Goal: Information Seeking & Learning: Compare options

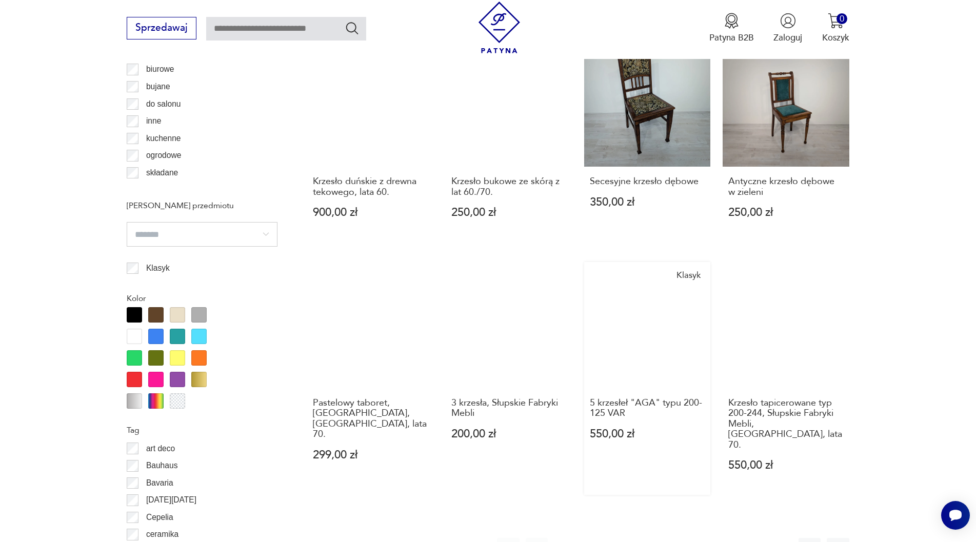
scroll to position [1059, 0]
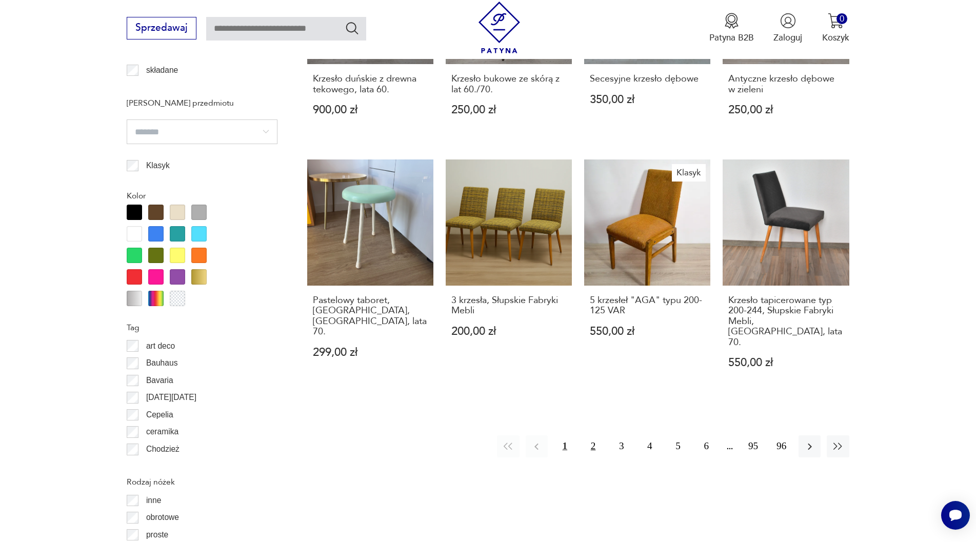
click at [590, 435] on button "2" at bounding box center [593, 446] width 22 height 22
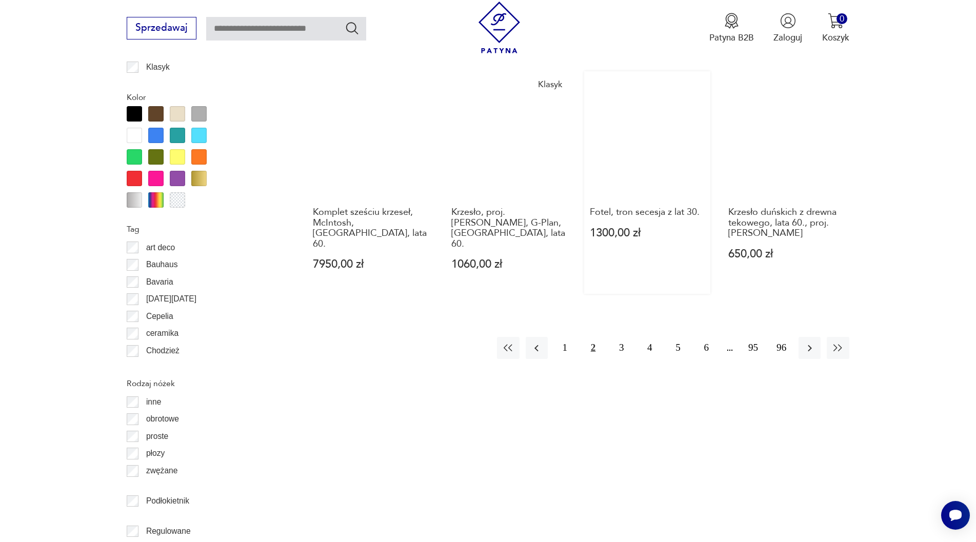
scroll to position [1162, 0]
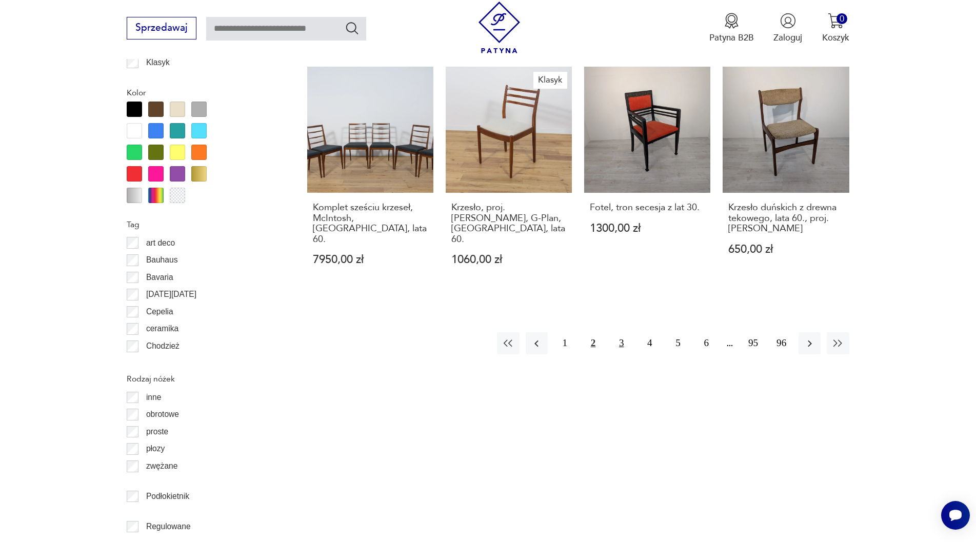
click at [619, 336] on button "3" at bounding box center [621, 343] width 22 height 22
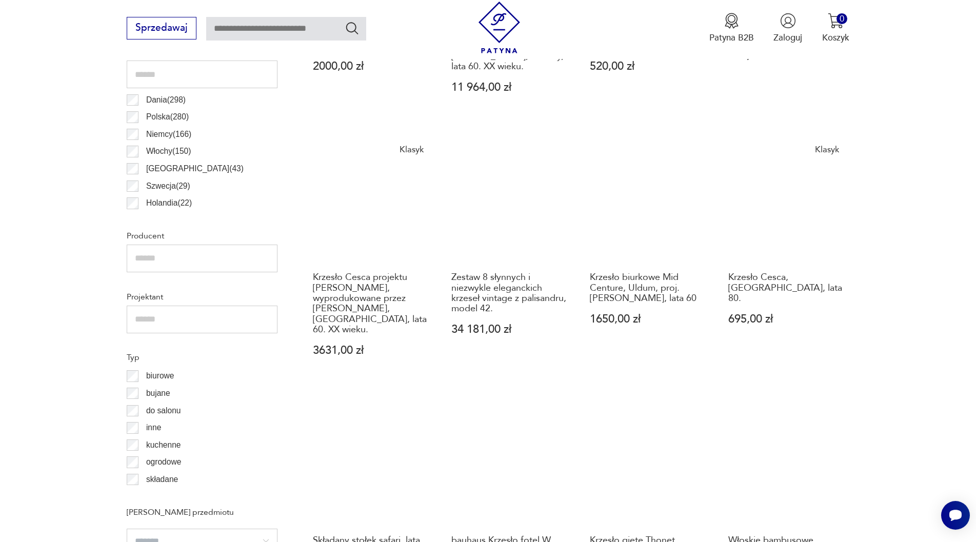
scroll to position [906, 0]
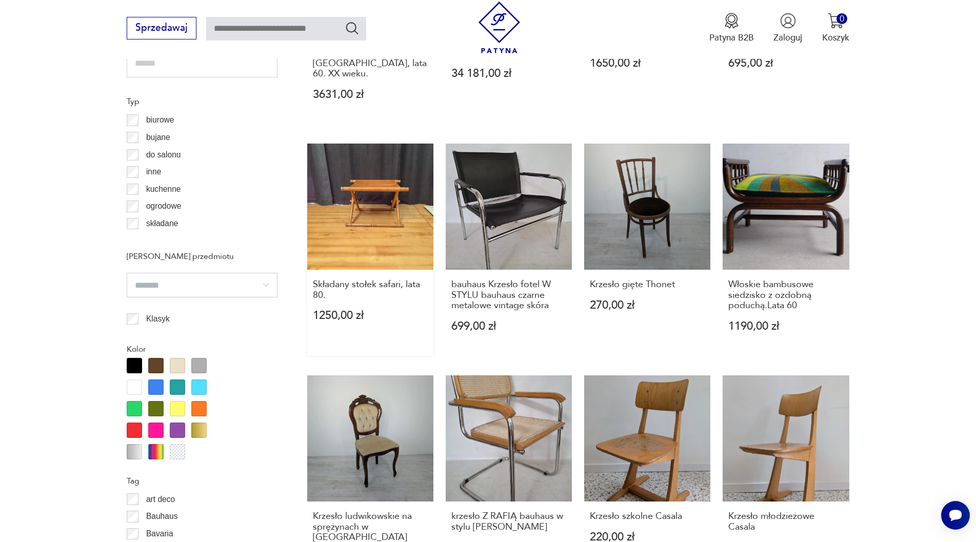
click at [386, 191] on link "Składany stołek safari, lata 80. 1250,00 zł" at bounding box center [370, 250] width 126 height 212
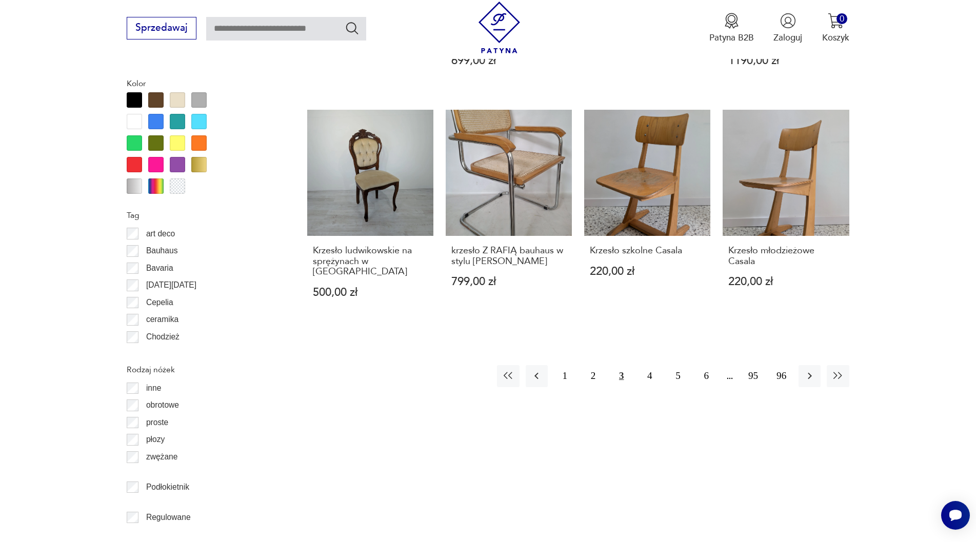
scroll to position [1172, 0]
click at [648, 365] on button "4" at bounding box center [650, 376] width 22 height 22
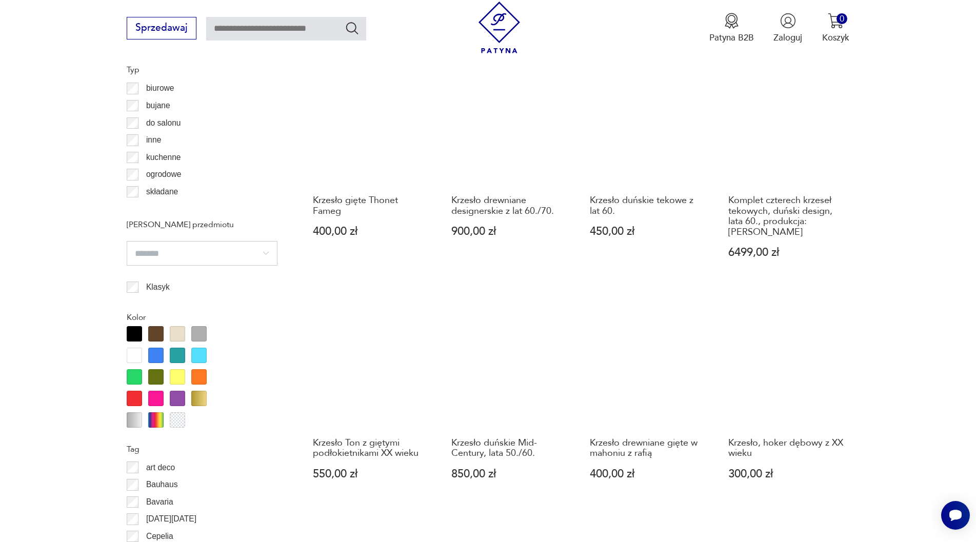
scroll to position [1060, 0]
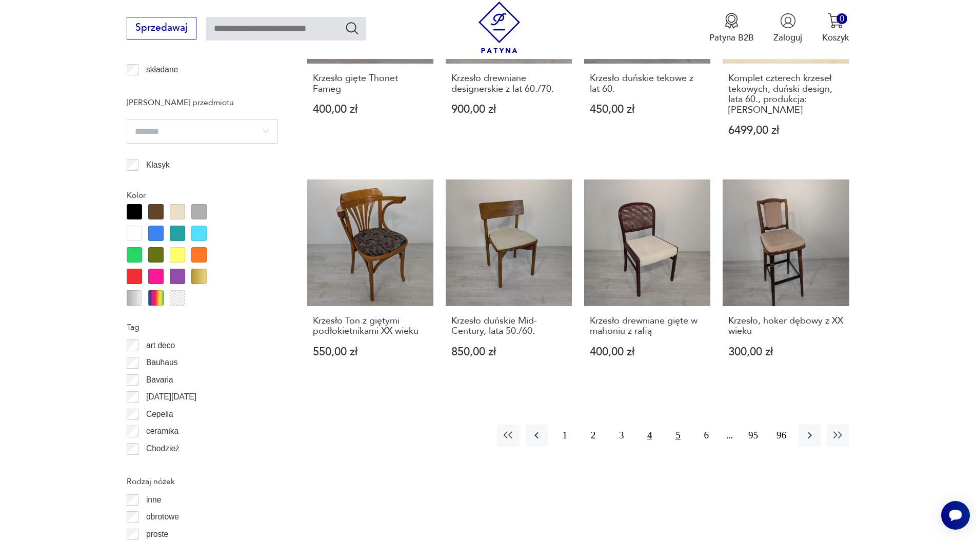
click at [675, 425] on button "5" at bounding box center [678, 436] width 22 height 22
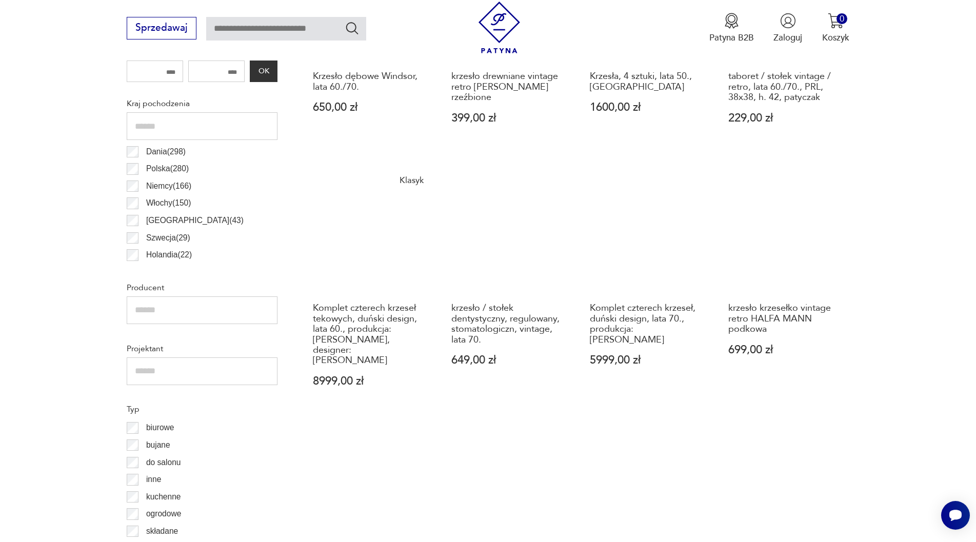
scroll to position [701, 0]
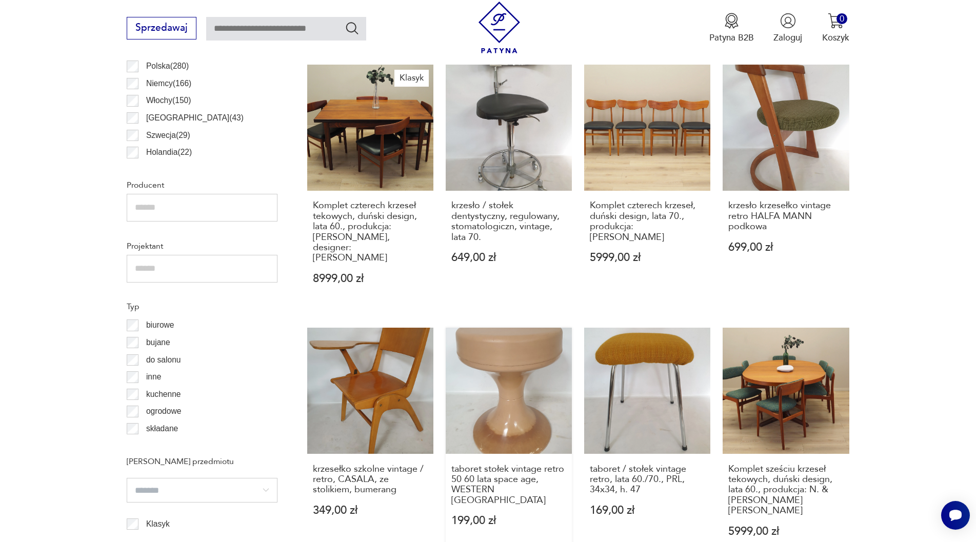
click at [521, 386] on link "taboret stołek vintage retro 50 60 lata space age, [GEOGRAPHIC_DATA] 199,00 zł" at bounding box center [509, 444] width 126 height 233
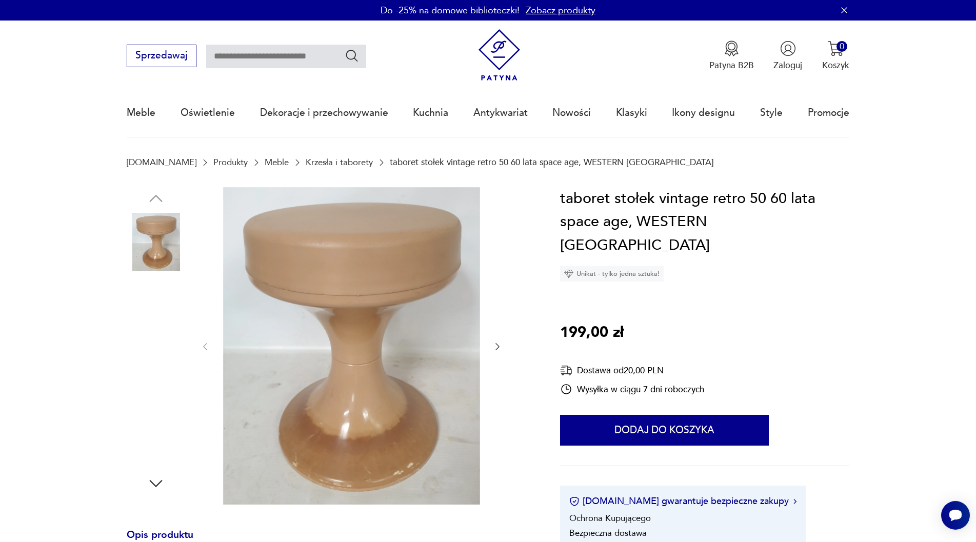
scroll to position [103, 0]
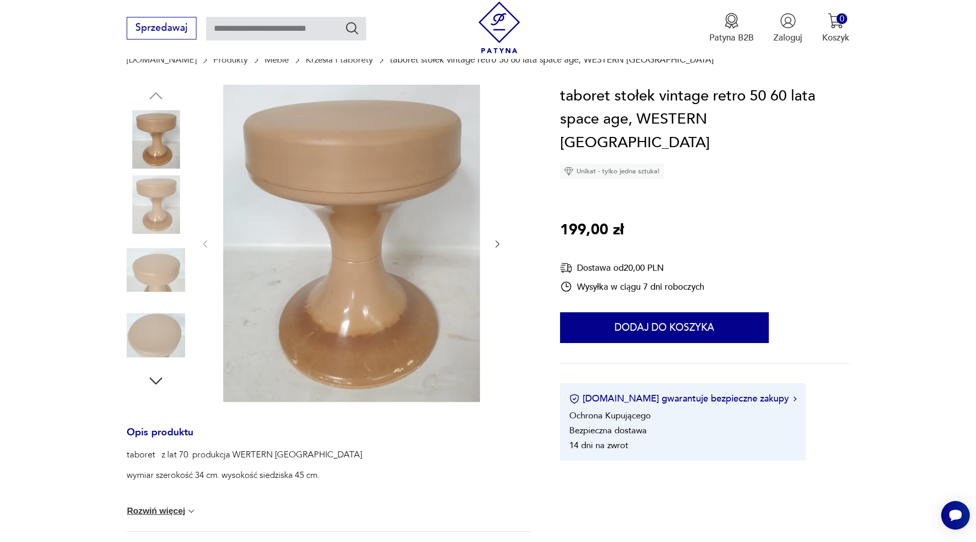
click at [155, 374] on icon "button" at bounding box center [156, 381] width 18 height 18
click at [160, 273] on img at bounding box center [156, 270] width 58 height 58
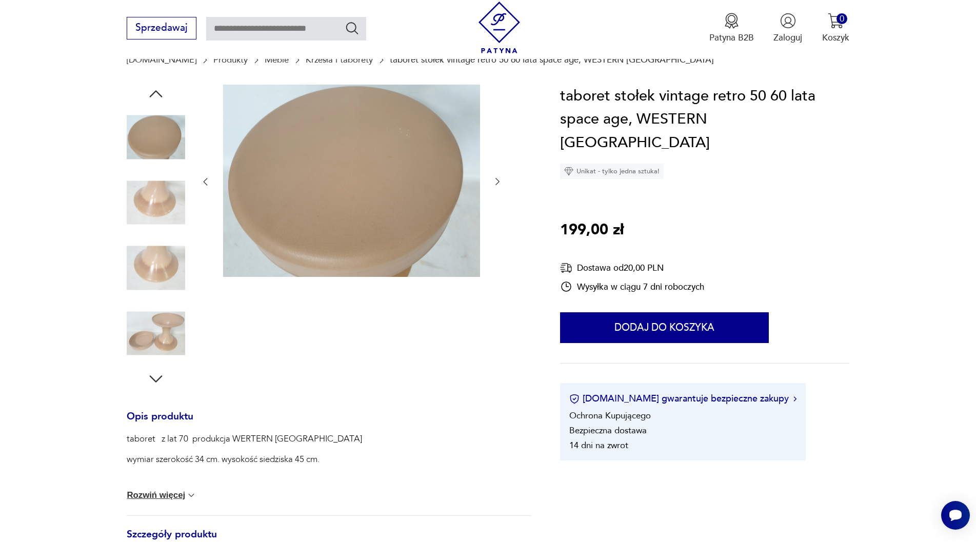
click at [152, 205] on img at bounding box center [156, 202] width 58 height 58
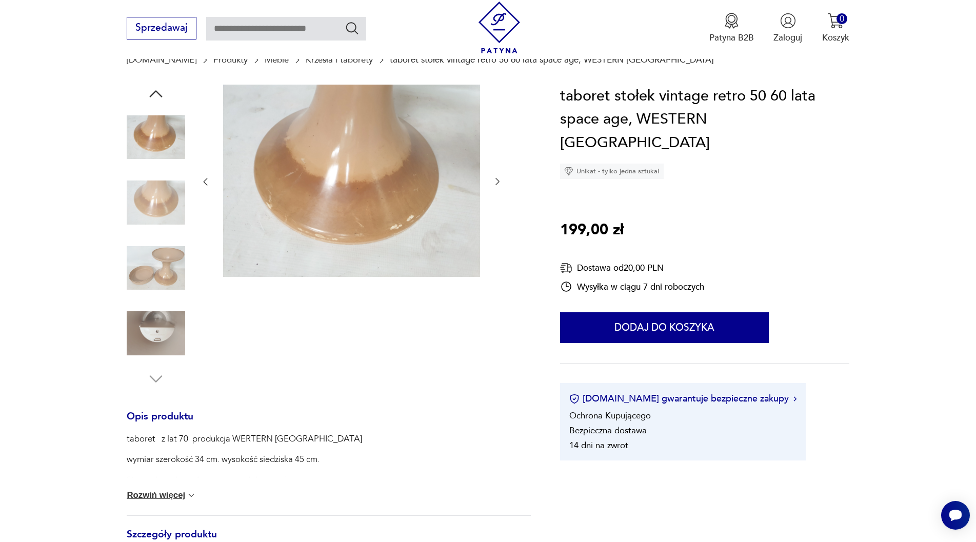
click at [141, 137] on img at bounding box center [156, 137] width 58 height 58
click at [154, 271] on img at bounding box center [156, 268] width 58 height 58
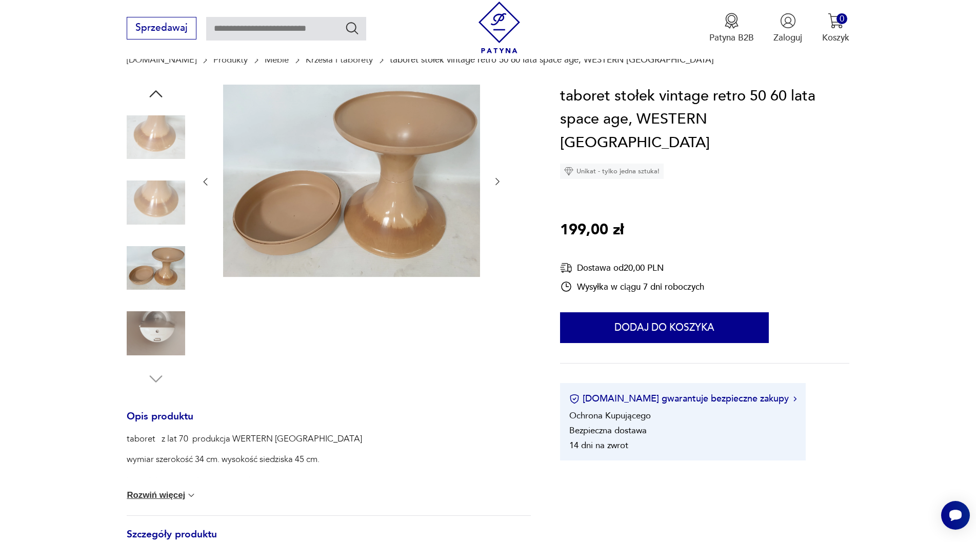
click at [163, 204] on img at bounding box center [156, 202] width 58 height 58
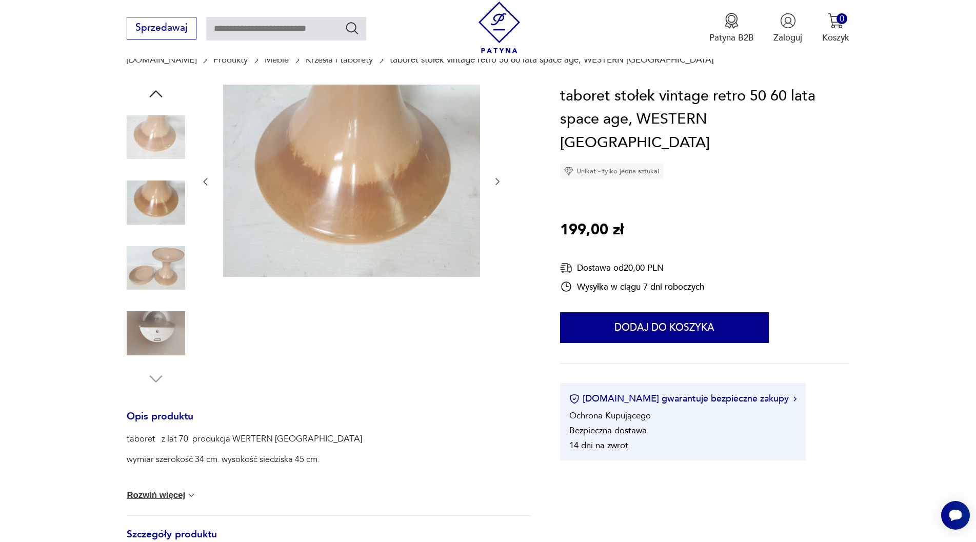
click at [155, 148] on img at bounding box center [156, 137] width 58 height 58
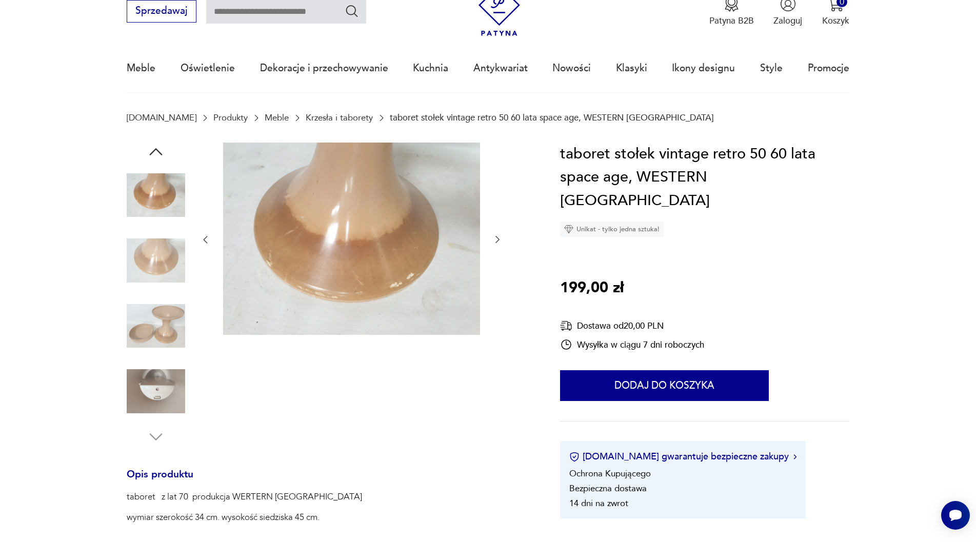
scroll to position [0, 0]
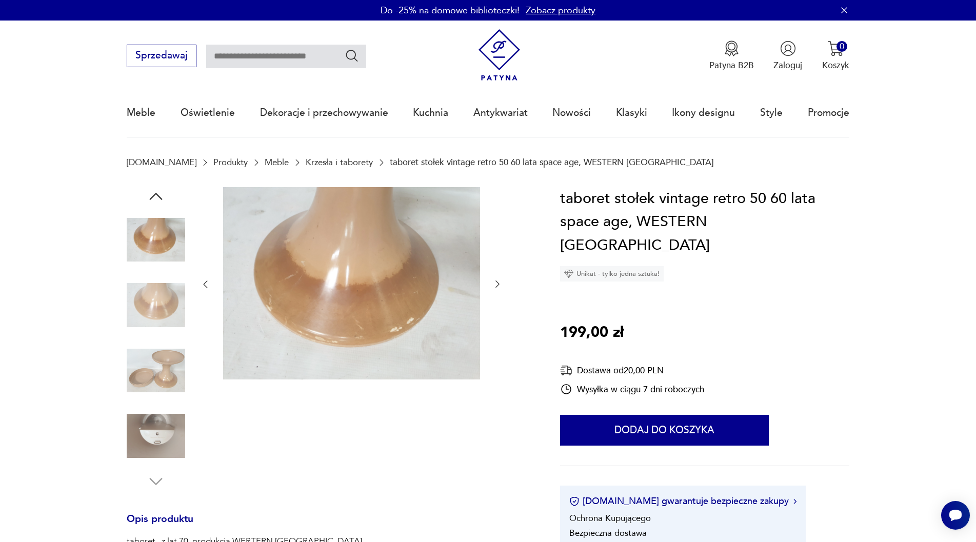
click at [154, 194] on icon "button" at bounding box center [156, 196] width 13 height 7
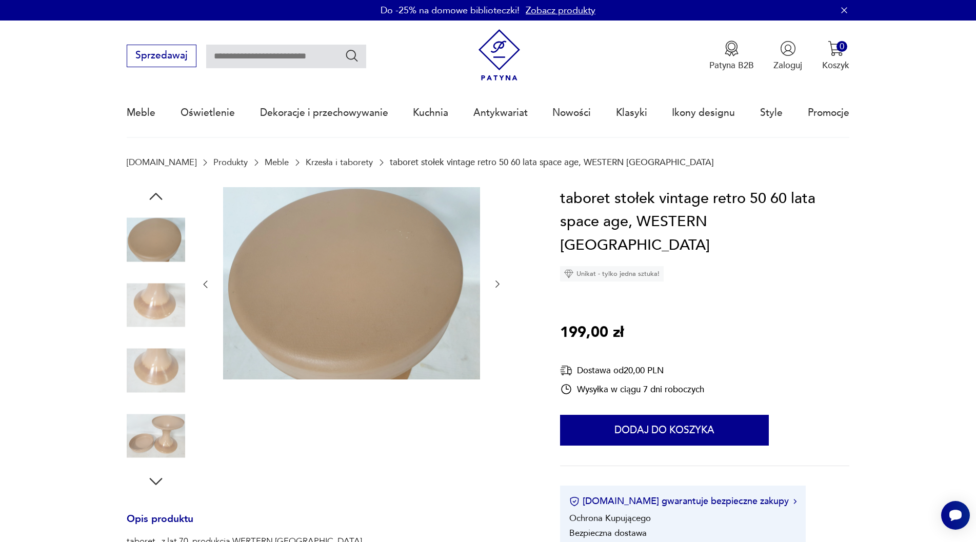
click at [154, 194] on icon "button" at bounding box center [156, 196] width 13 height 7
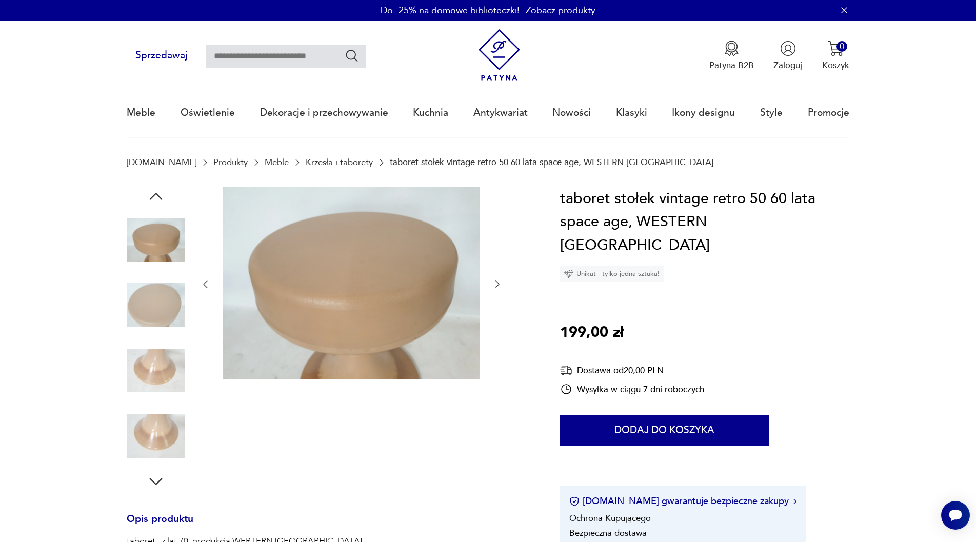
click at [154, 194] on icon "button" at bounding box center [156, 196] width 13 height 7
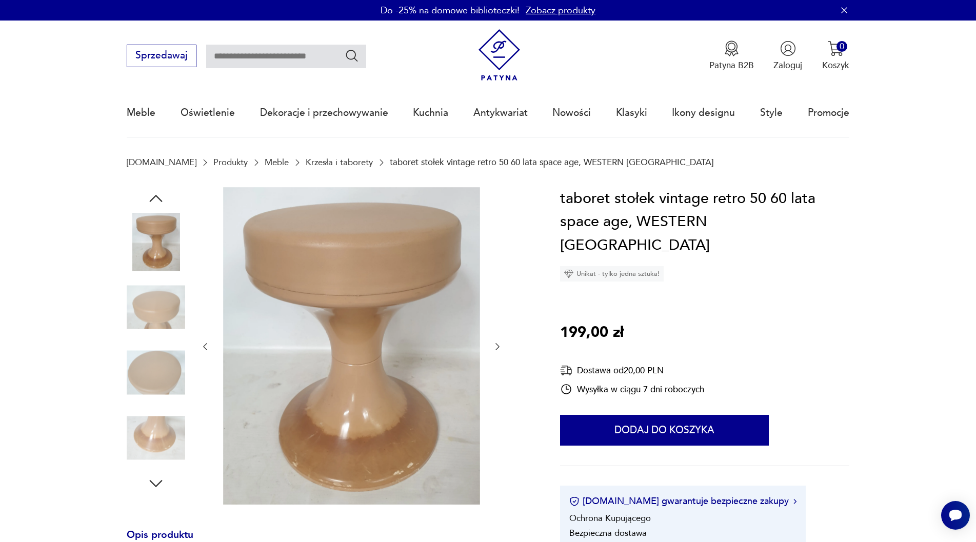
click at [154, 194] on icon "button" at bounding box center [156, 198] width 18 height 18
click at [347, 454] on img at bounding box center [351, 345] width 257 height 317
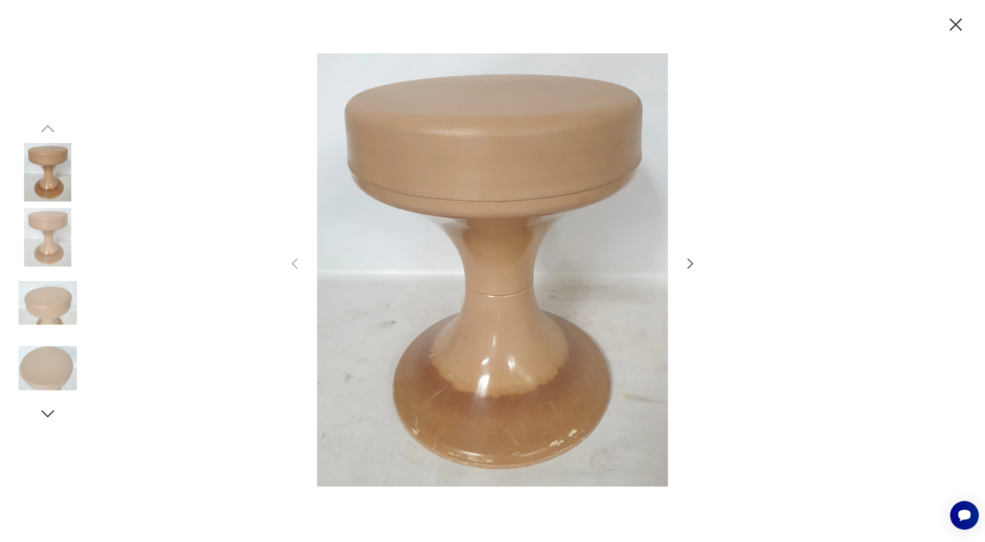
click at [685, 267] on icon "button" at bounding box center [690, 263] width 15 height 15
click at [688, 267] on icon "button" at bounding box center [690, 263] width 15 height 15
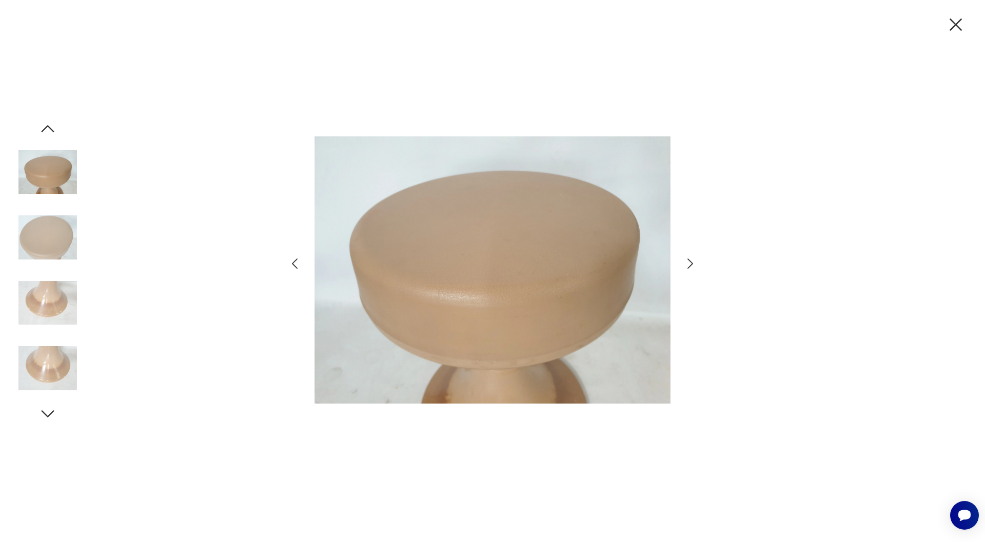
click at [688, 267] on icon "button" at bounding box center [690, 263] width 15 height 15
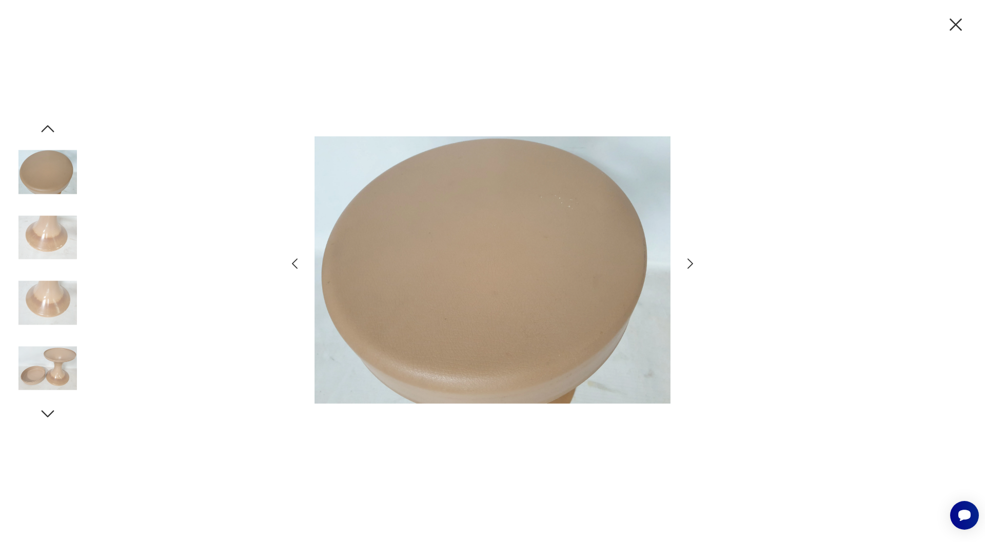
click at [688, 267] on icon "button" at bounding box center [690, 263] width 15 height 15
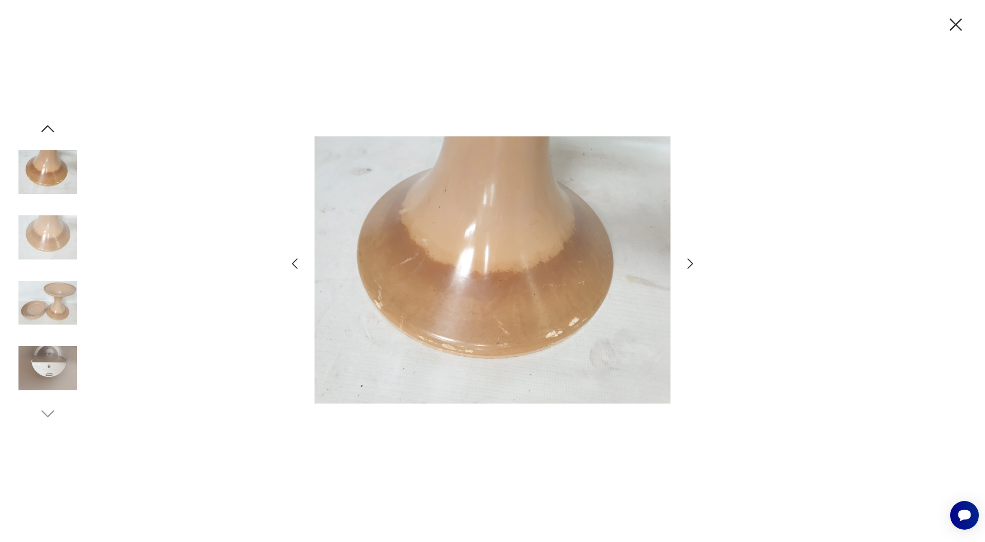
click at [294, 259] on icon "button" at bounding box center [294, 263] width 15 height 15
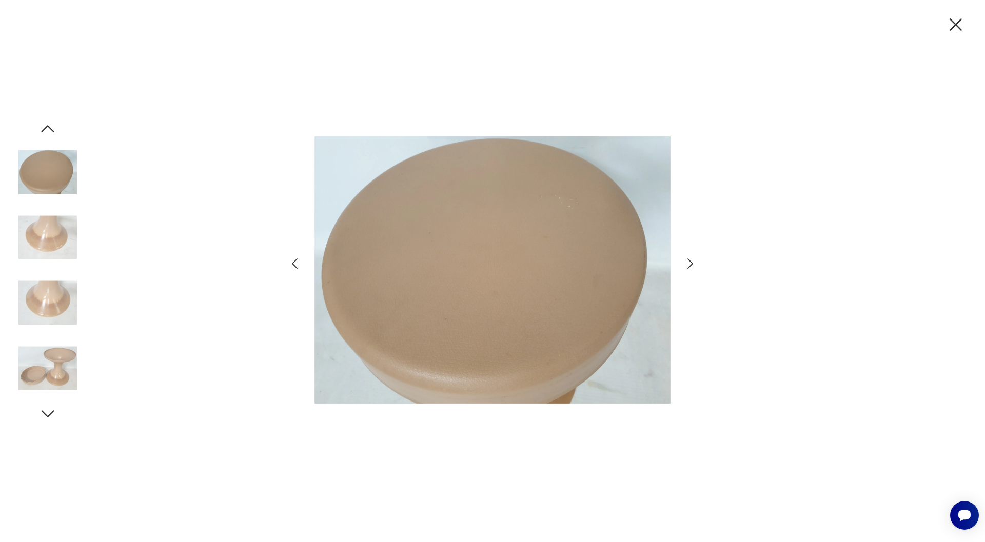
click at [687, 263] on icon "button" at bounding box center [690, 263] width 15 height 15
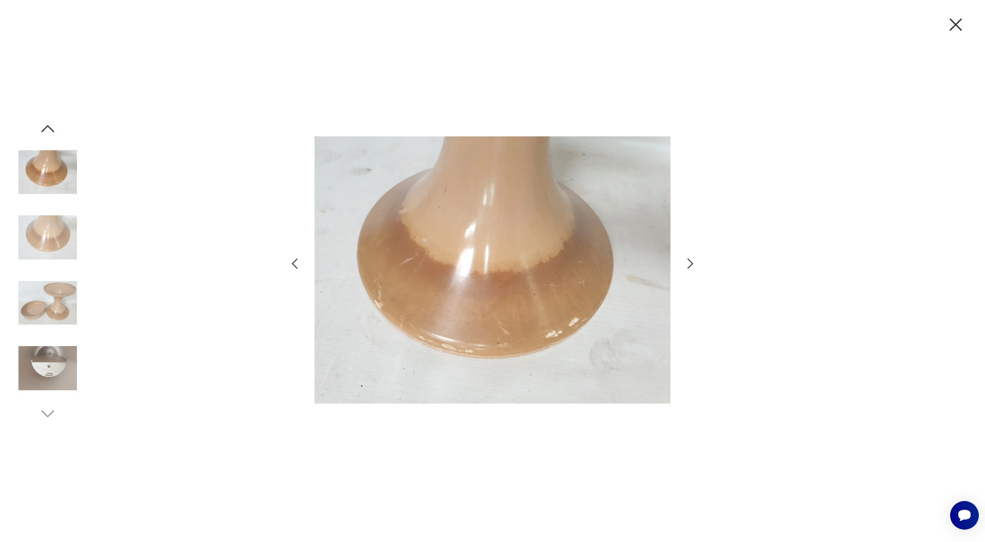
click at [687, 263] on icon "button" at bounding box center [690, 263] width 15 height 15
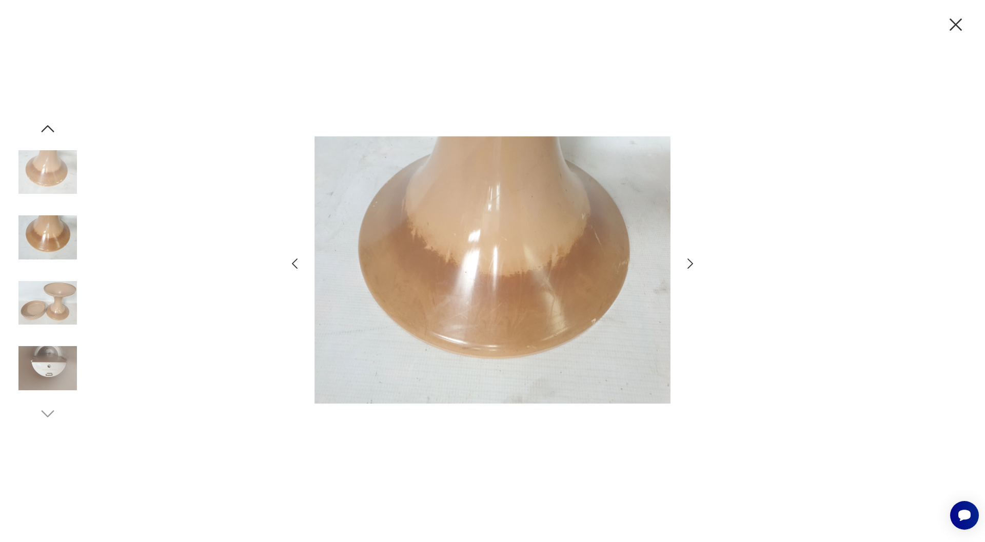
click at [687, 263] on icon "button" at bounding box center [690, 263] width 15 height 15
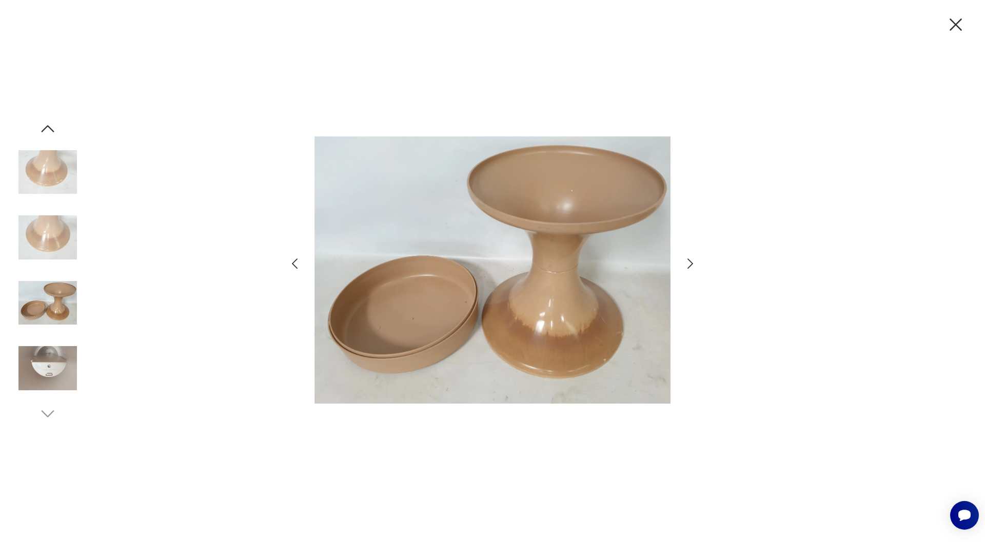
click at [687, 263] on icon "button" at bounding box center [690, 263] width 15 height 15
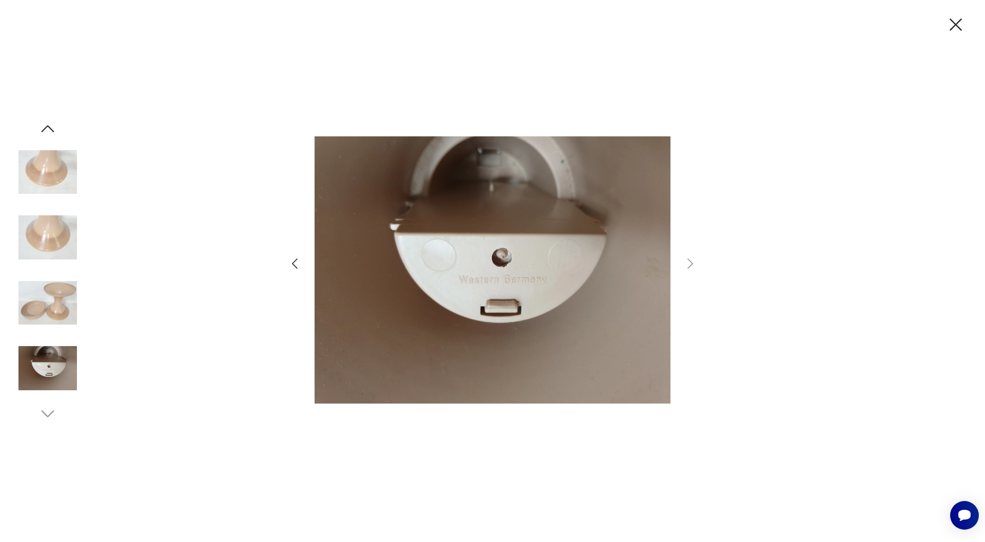
click at [687, 263] on icon "button" at bounding box center [690, 263] width 15 height 15
click at [691, 262] on icon "button" at bounding box center [690, 263] width 6 height 10
click at [291, 261] on icon "button" at bounding box center [294, 263] width 15 height 15
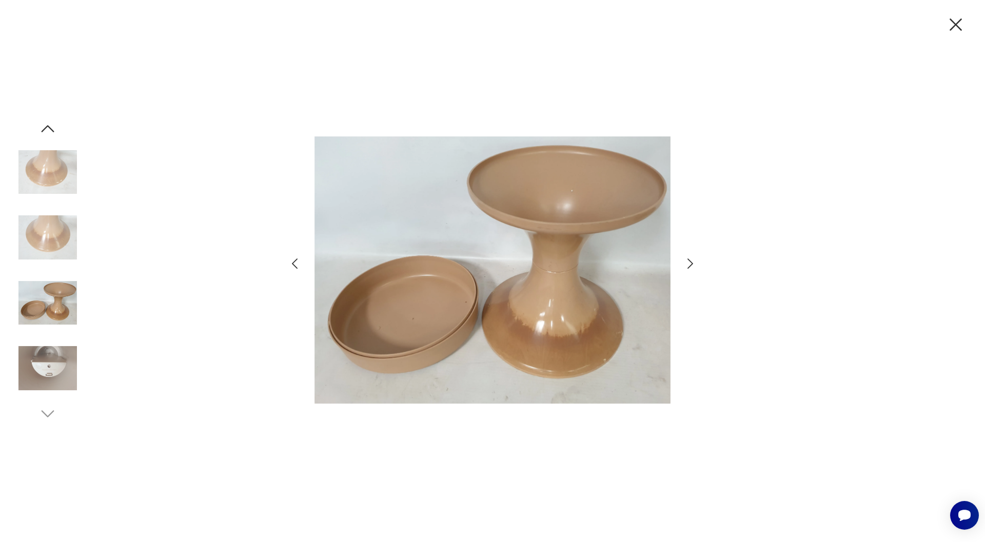
click at [291, 261] on icon "button" at bounding box center [294, 263] width 15 height 15
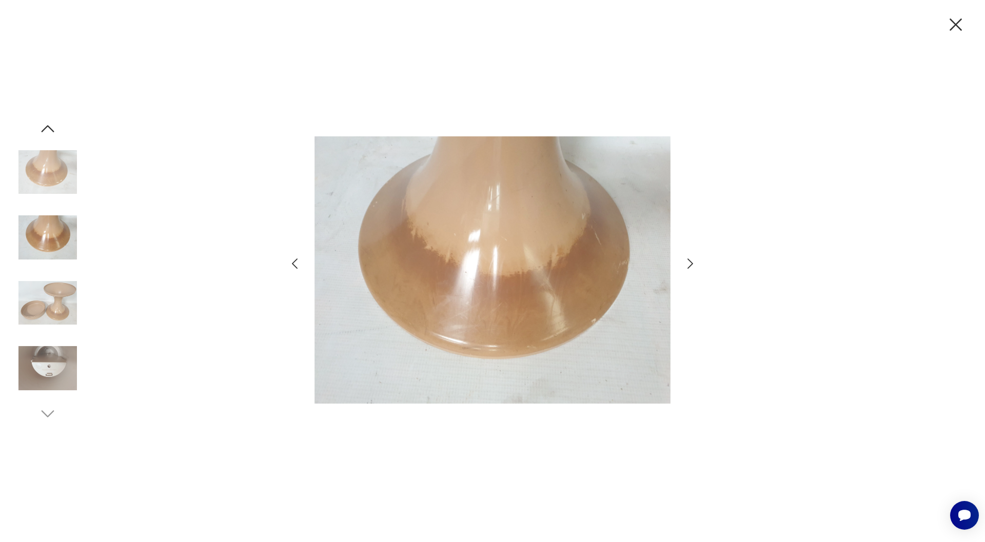
click at [291, 261] on icon "button" at bounding box center [294, 263] width 15 height 15
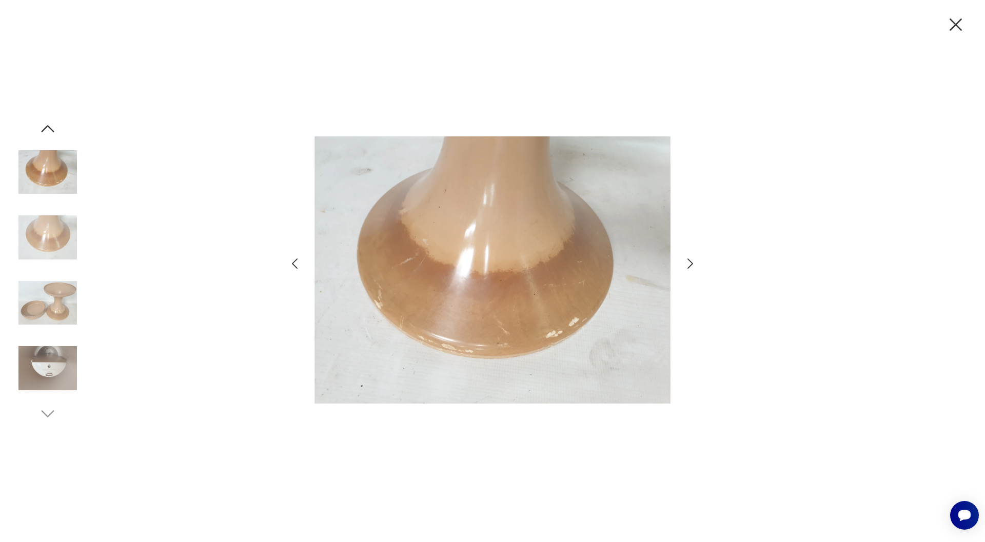
click at [950, 21] on icon "button" at bounding box center [956, 25] width 22 height 22
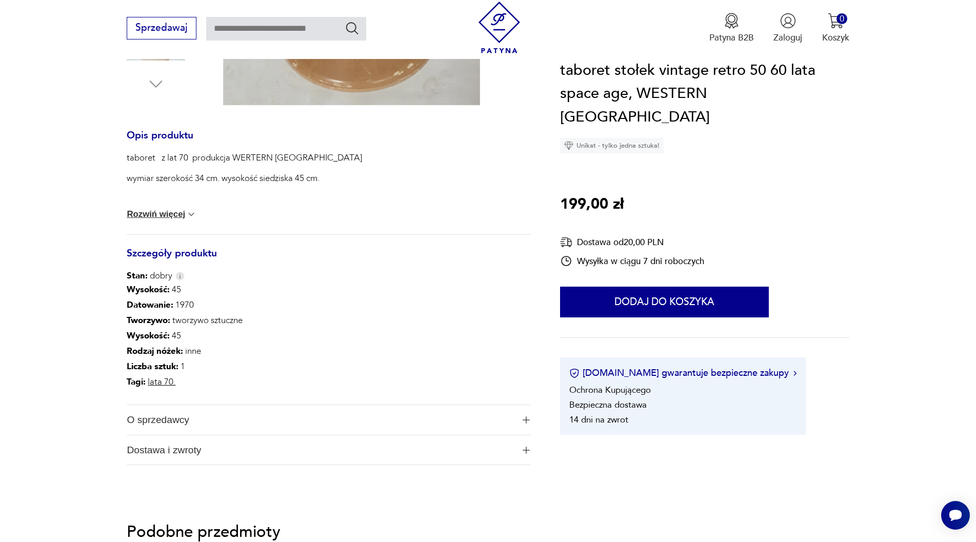
scroll to position [462, 0]
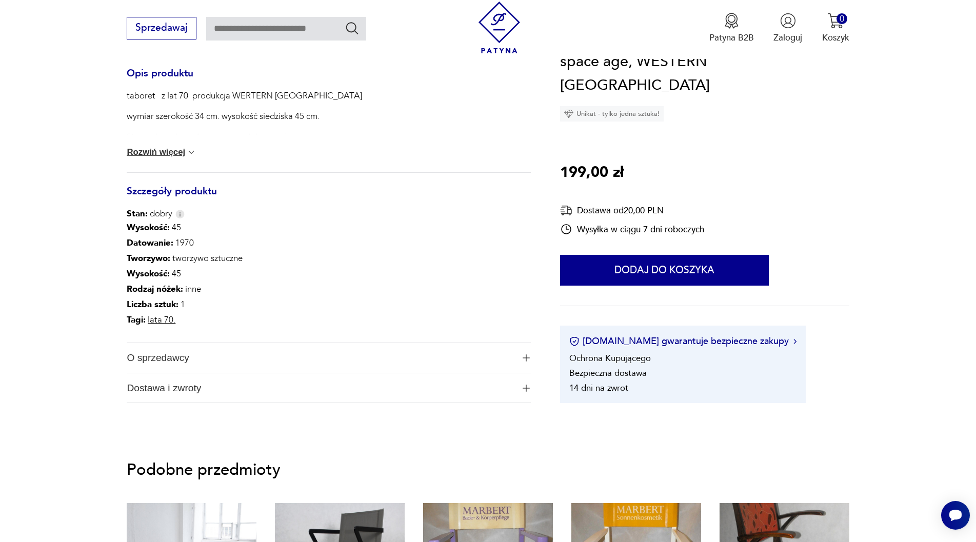
click at [164, 155] on button "Rozwiń więcej" at bounding box center [162, 152] width 70 height 10
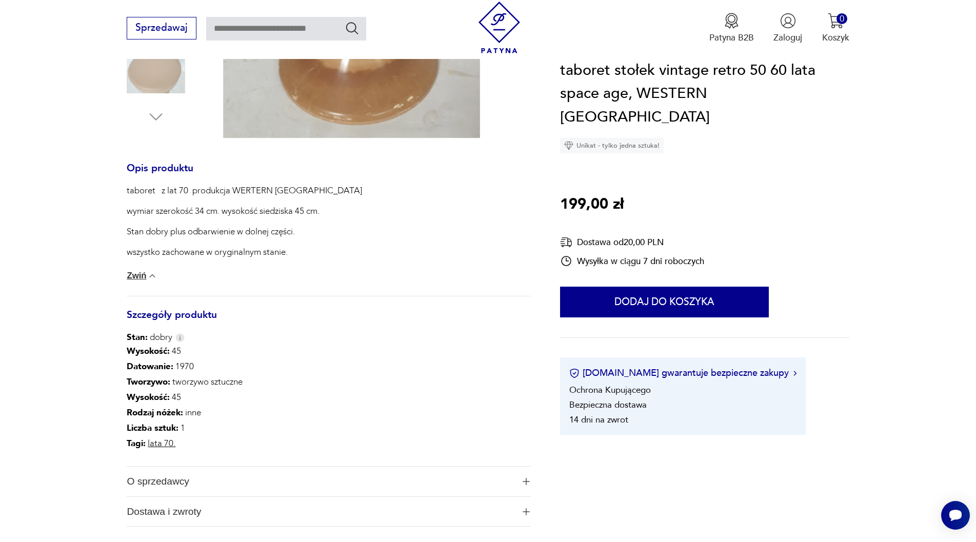
scroll to position [205, 0]
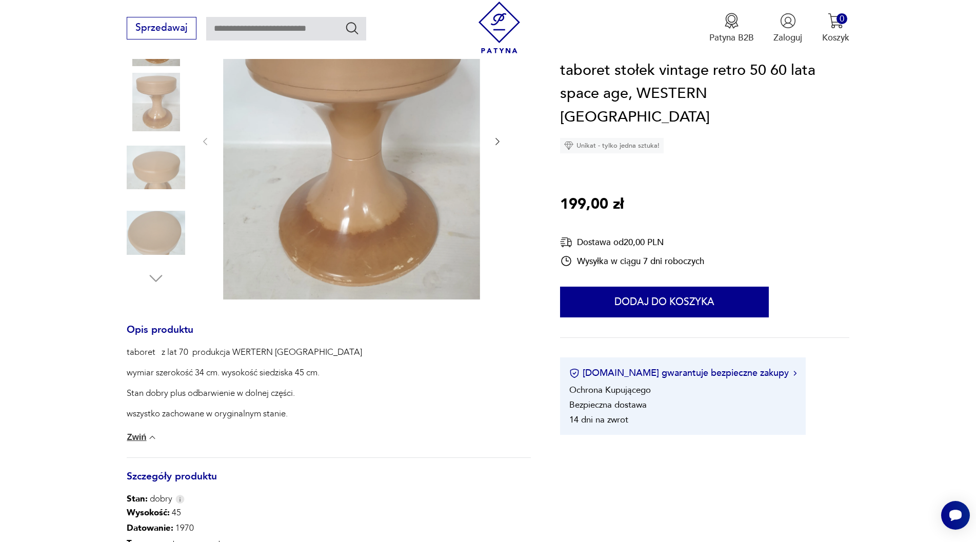
click at [157, 112] on img at bounding box center [156, 102] width 58 height 58
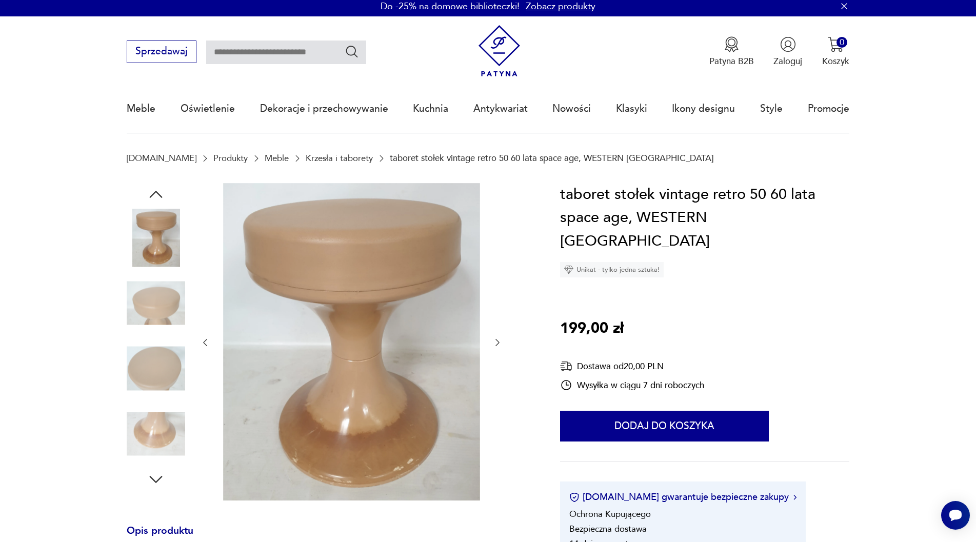
scroll to position [0, 0]
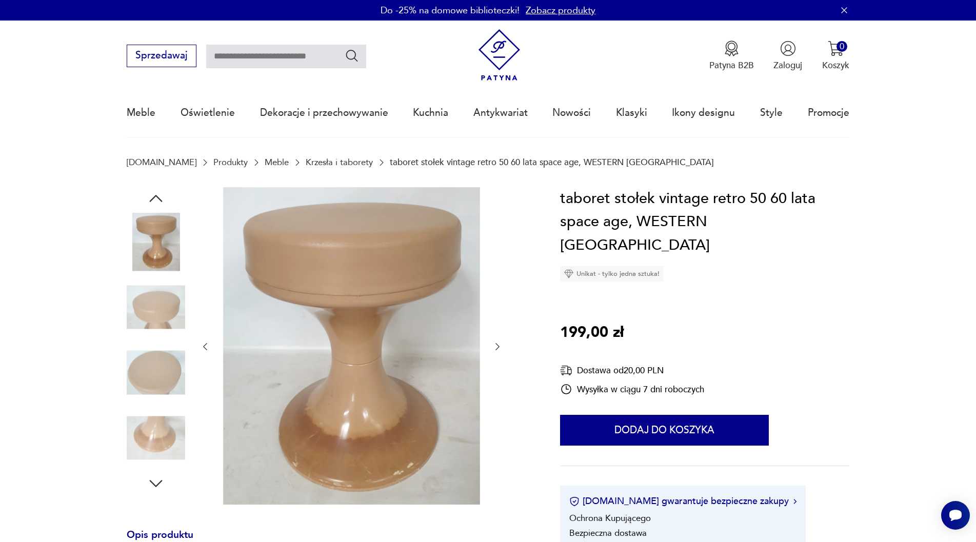
click at [164, 236] on img at bounding box center [156, 242] width 58 height 58
click at [152, 253] on img at bounding box center [156, 242] width 58 height 58
click at [499, 348] on icon "button" at bounding box center [497, 347] width 10 height 10
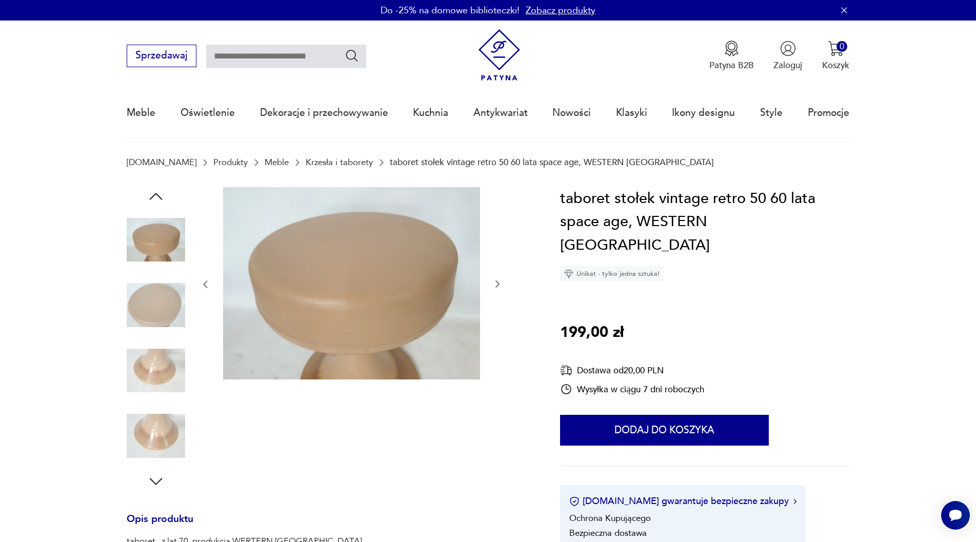
click at [499, 285] on icon "button" at bounding box center [497, 284] width 4 height 7
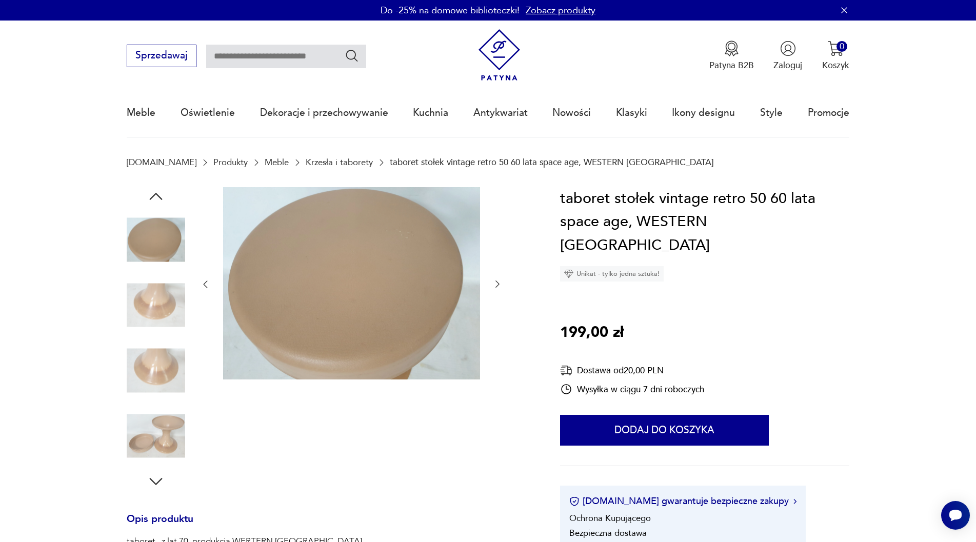
click at [499, 285] on icon "button" at bounding box center [497, 284] width 4 height 7
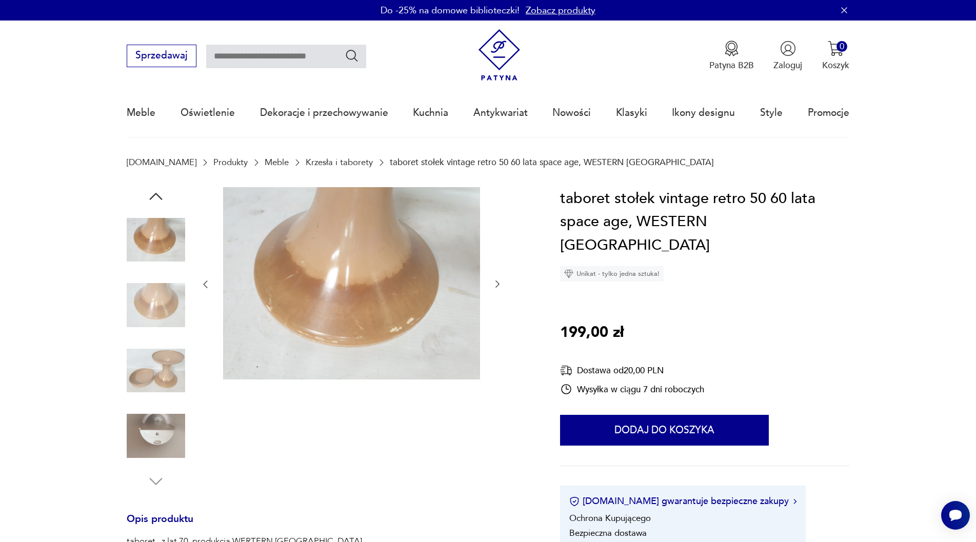
click at [499, 284] on icon "button" at bounding box center [497, 284] width 4 height 7
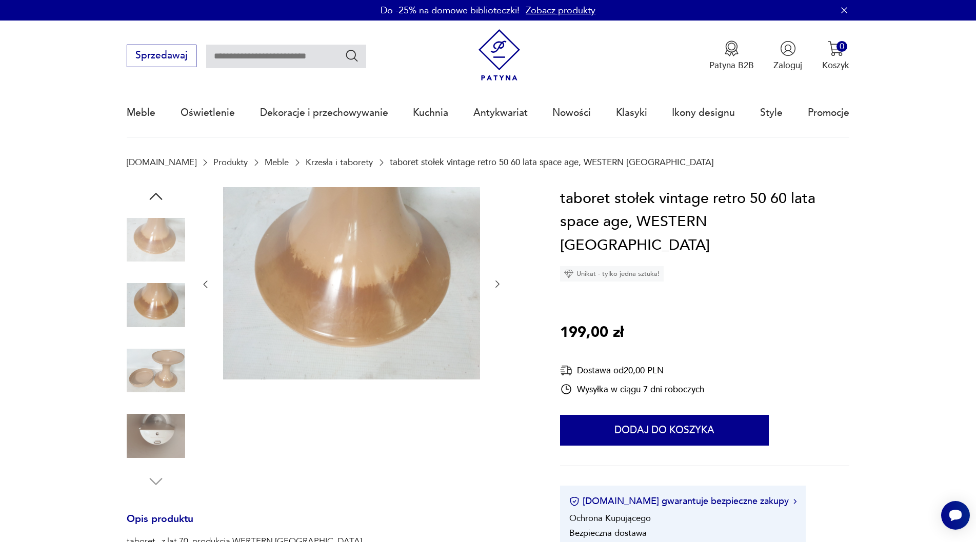
click at [499, 284] on icon "button" at bounding box center [497, 284] width 4 height 7
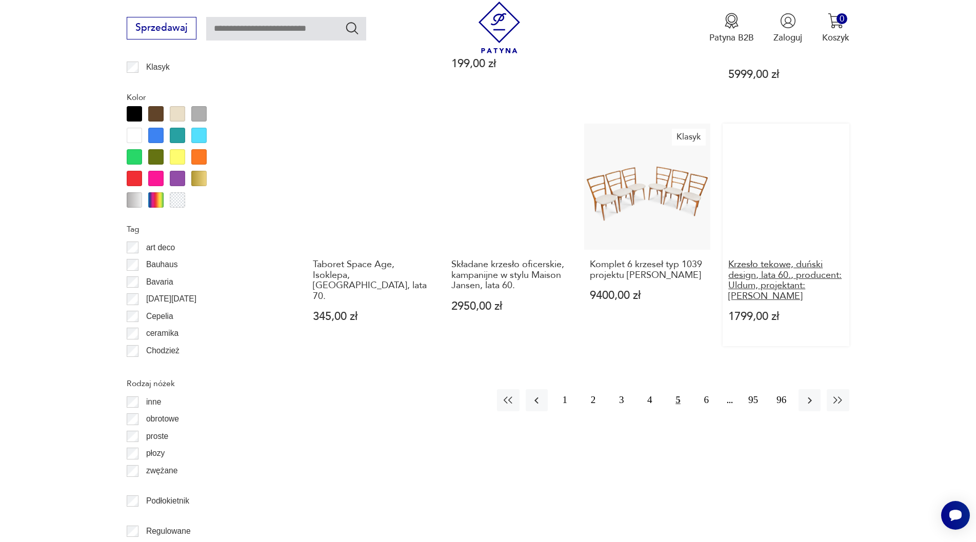
scroll to position [1158, 0]
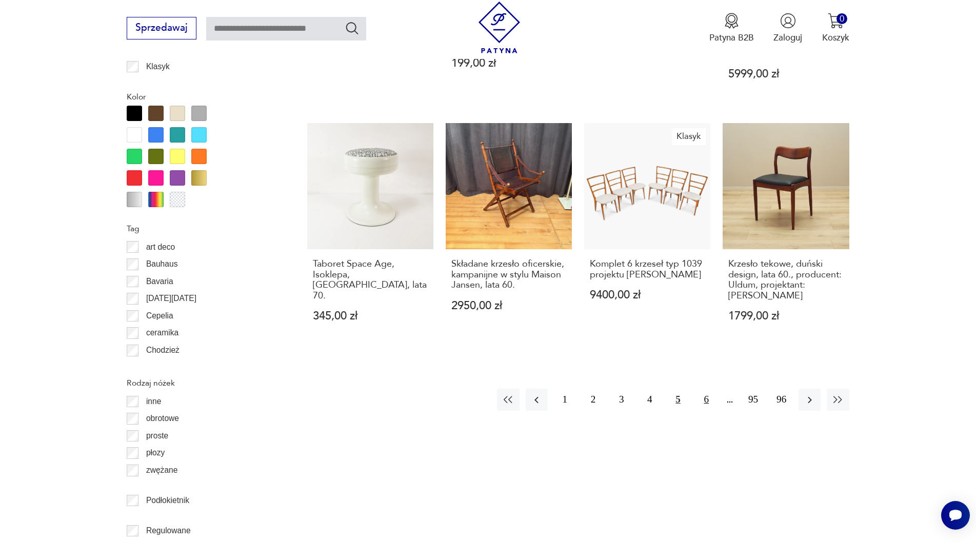
click at [703, 389] on button "6" at bounding box center [706, 400] width 22 height 22
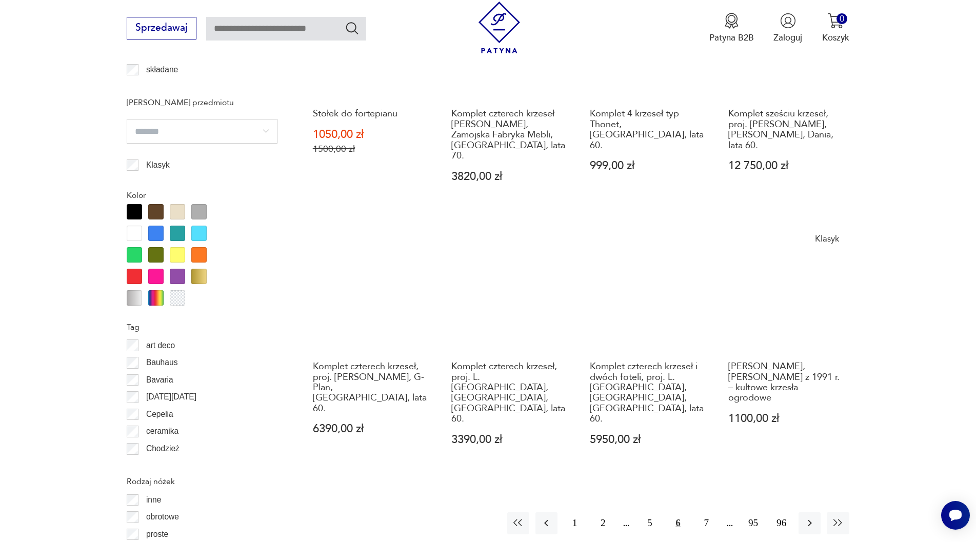
scroll to position [1162, 0]
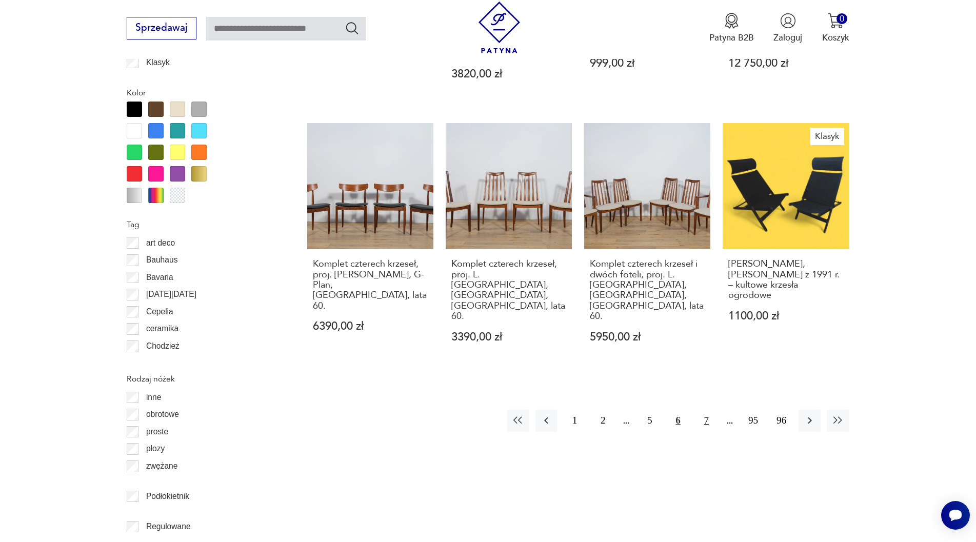
click at [706, 410] on button "7" at bounding box center [706, 421] width 22 height 22
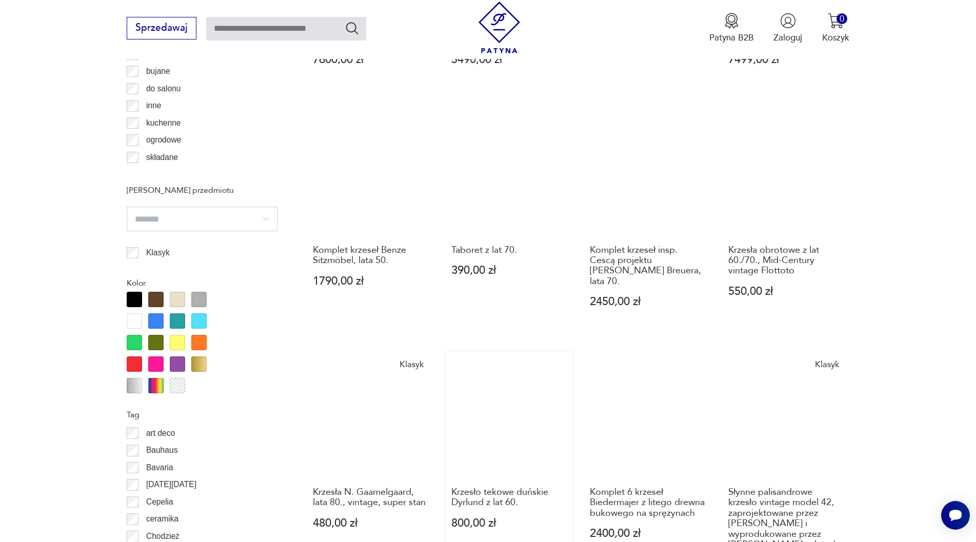
scroll to position [1111, 0]
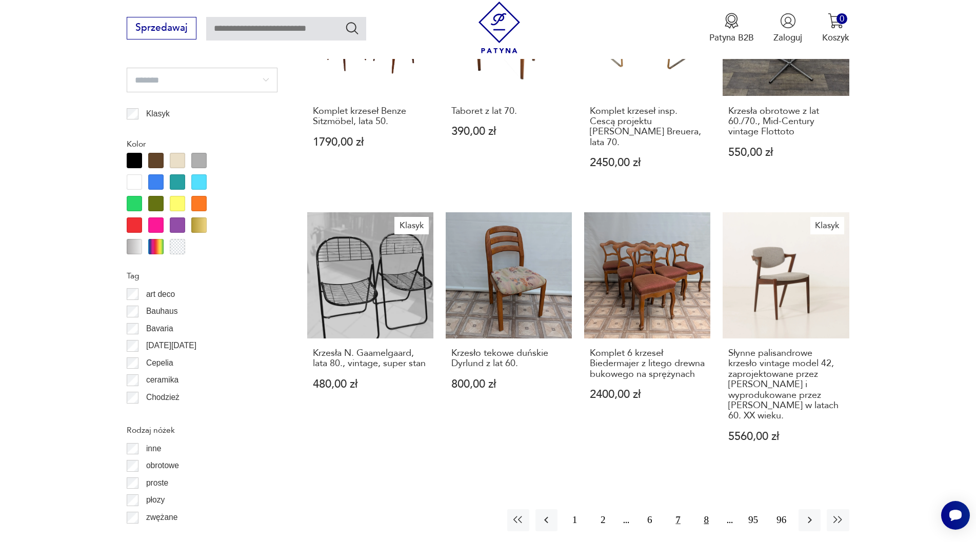
click at [706, 509] on button "8" at bounding box center [706, 520] width 22 height 22
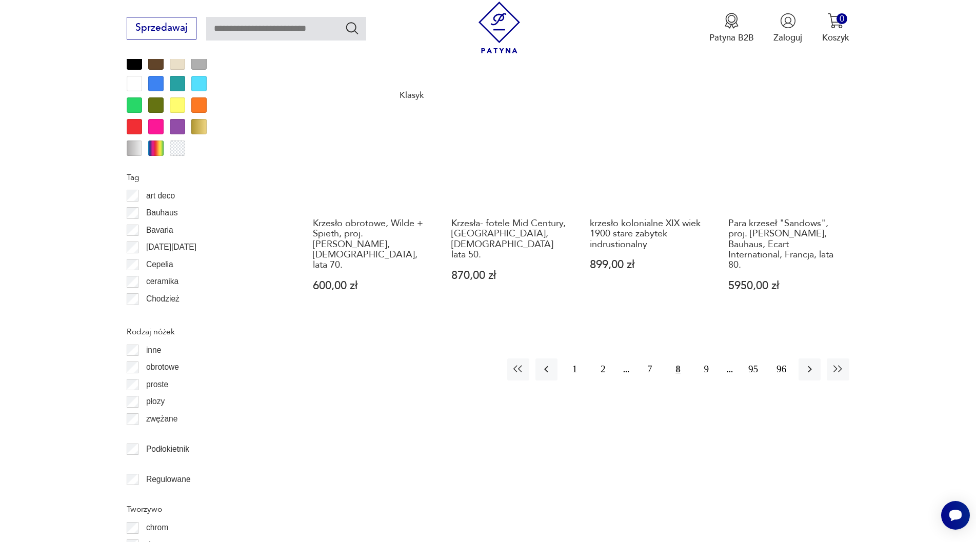
scroll to position [1214, 0]
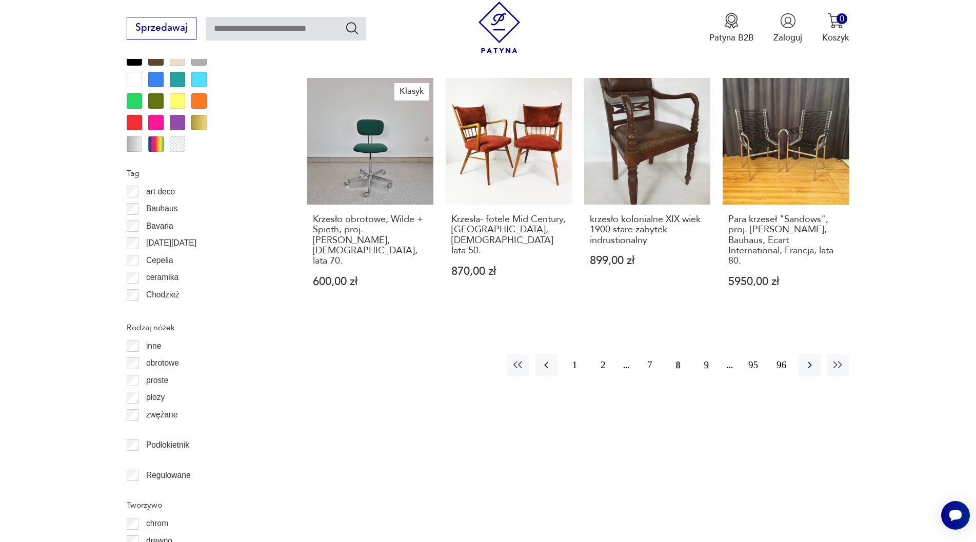
click at [704, 354] on button "9" at bounding box center [706, 365] width 22 height 22
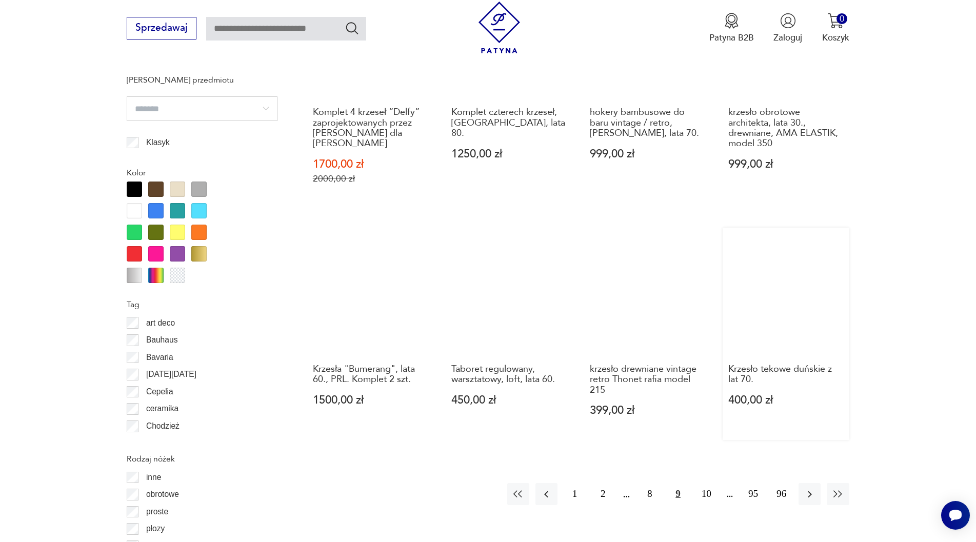
scroll to position [1162, 0]
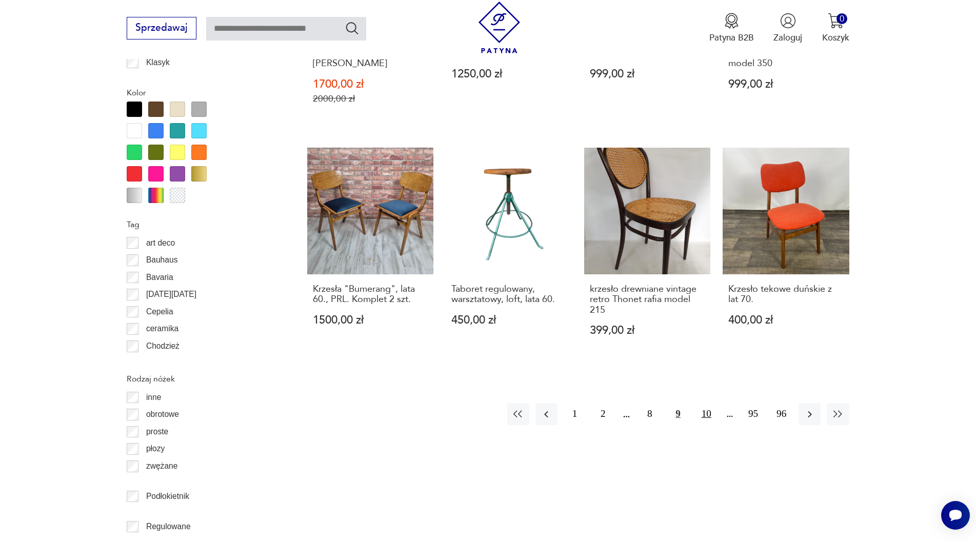
click at [706, 403] on button "10" at bounding box center [706, 414] width 22 height 22
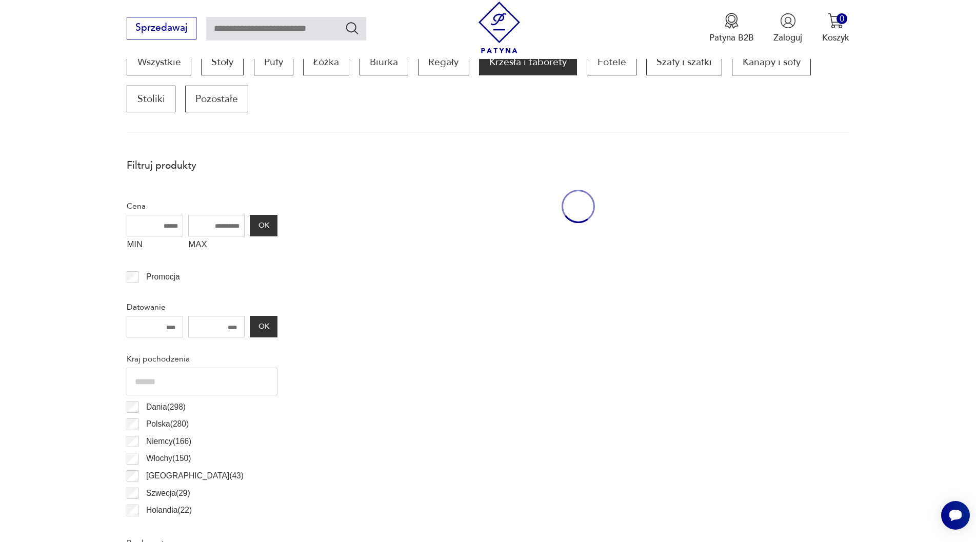
scroll to position [342, 0]
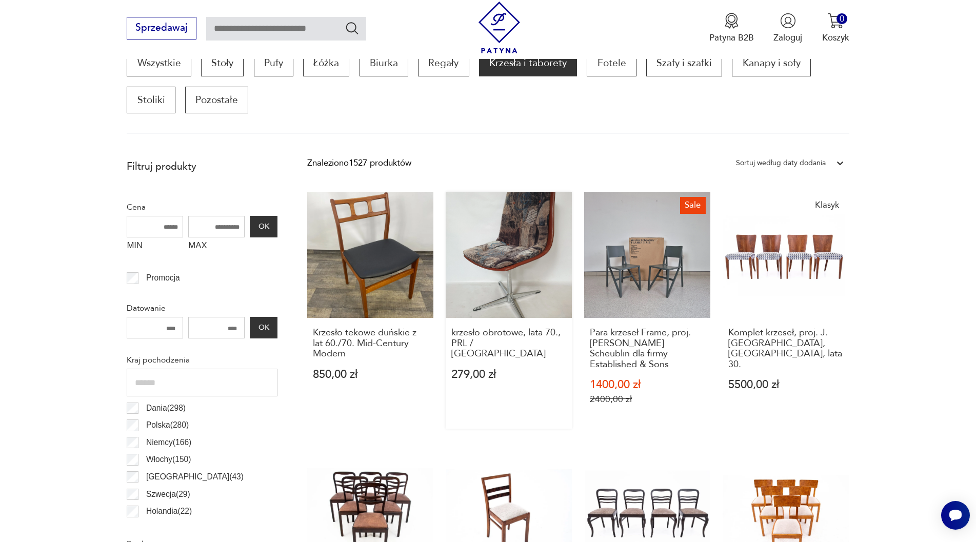
click at [532, 250] on link "krzesło obrotowe, lata 70., PRL / DDR 279,00 zł" at bounding box center [509, 310] width 126 height 237
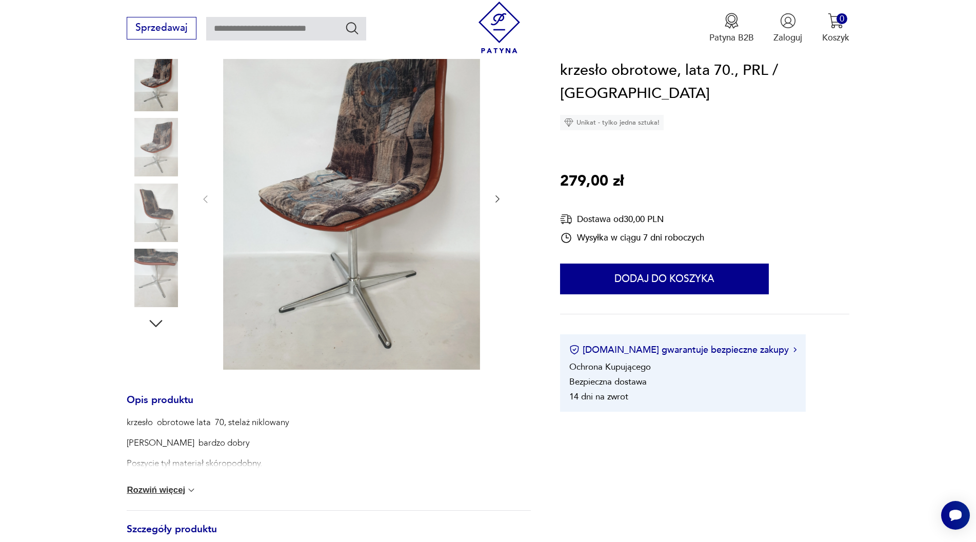
scroll to position [123, 0]
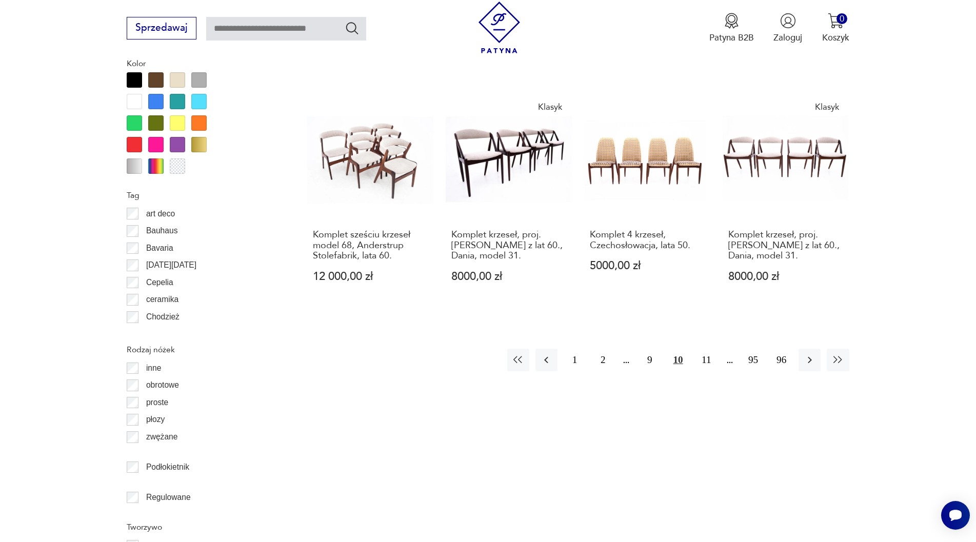
scroll to position [1214, 0]
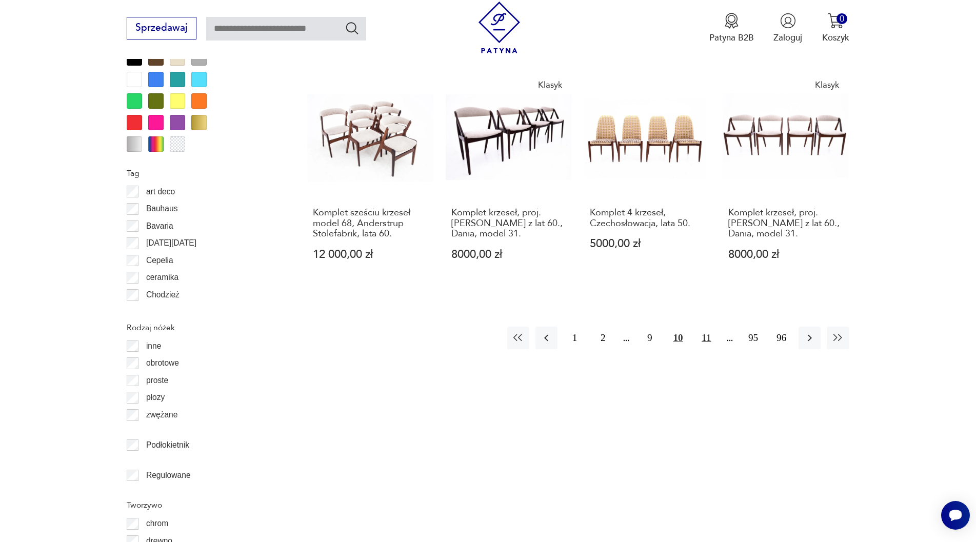
click at [706, 327] on button "11" at bounding box center [706, 338] width 22 height 22
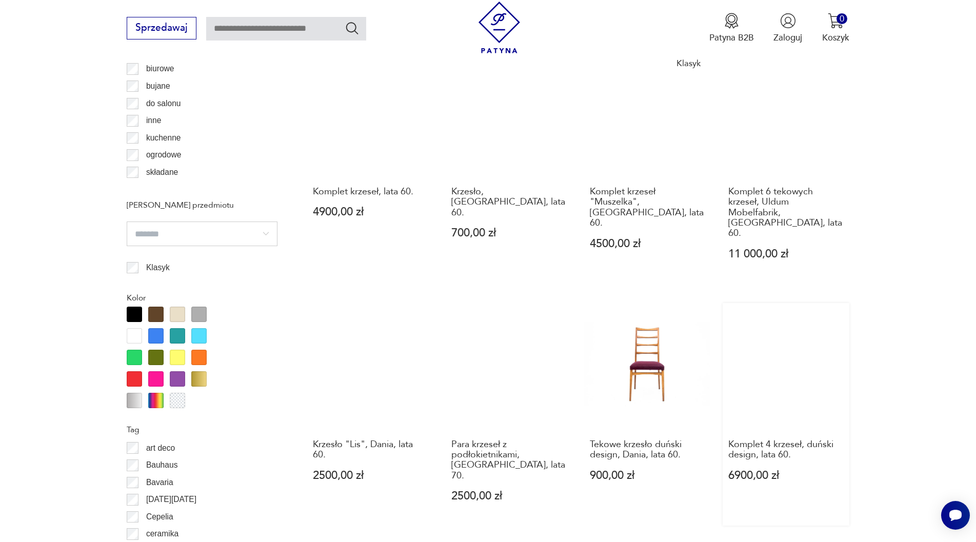
scroll to position [1060, 0]
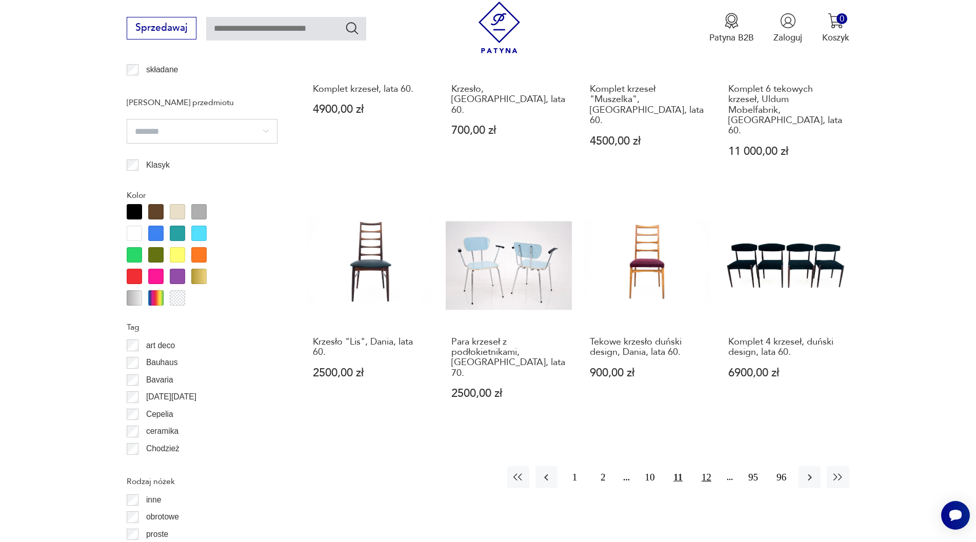
click at [706, 466] on button "12" at bounding box center [706, 477] width 22 height 22
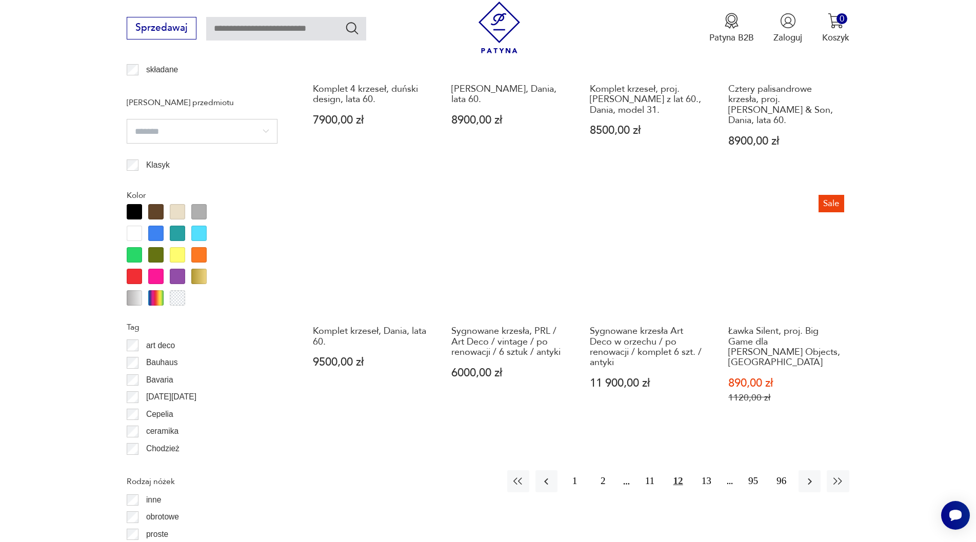
scroll to position [1214, 0]
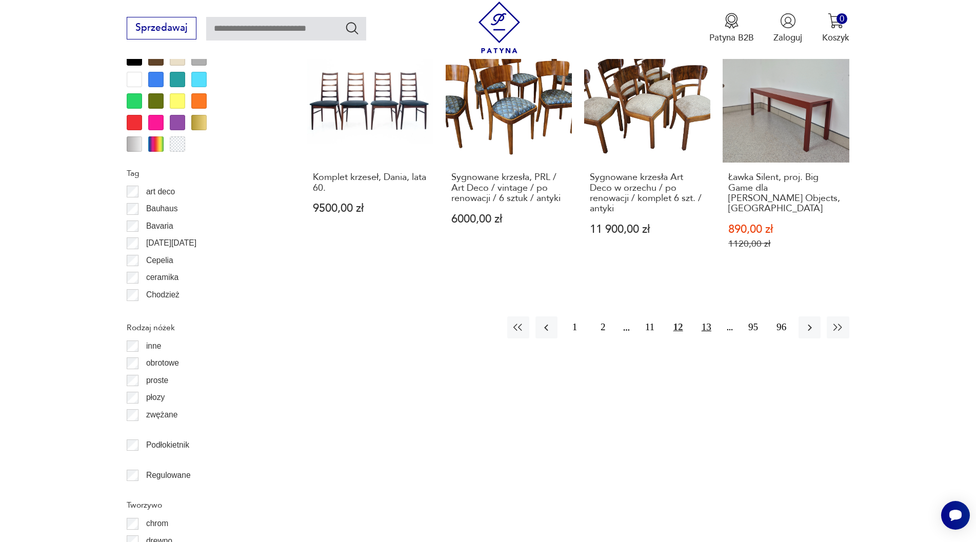
click at [705, 316] on button "13" at bounding box center [706, 327] width 22 height 22
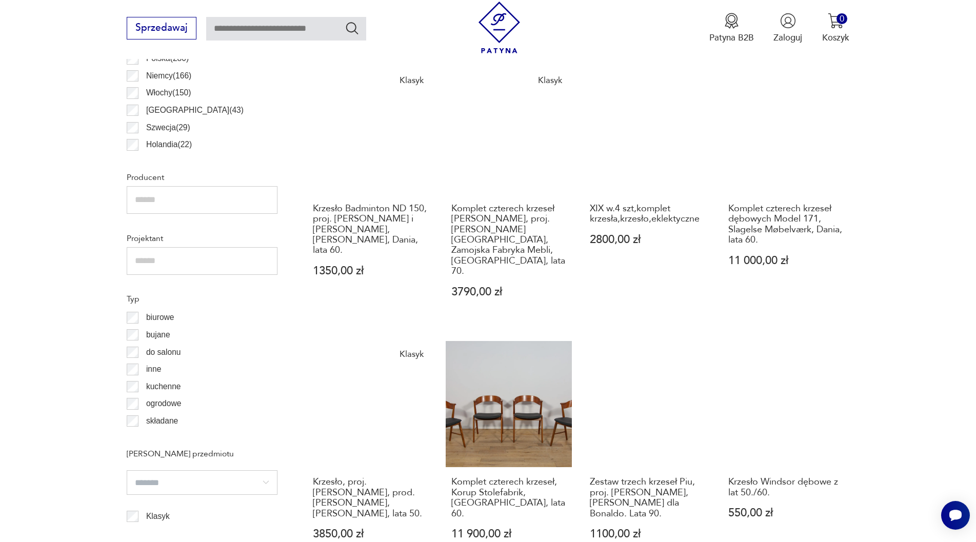
scroll to position [752, 0]
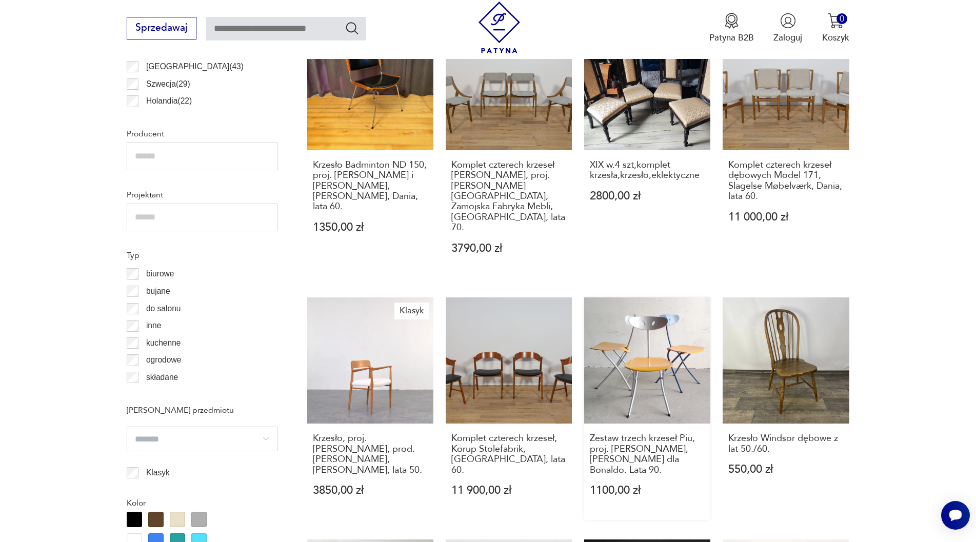
click at [652, 317] on link "Zestaw trzech krzeseł Piu, proj. [PERSON_NAME], [PERSON_NAME] dla Bonaldo. Lata…" at bounding box center [647, 408] width 126 height 223
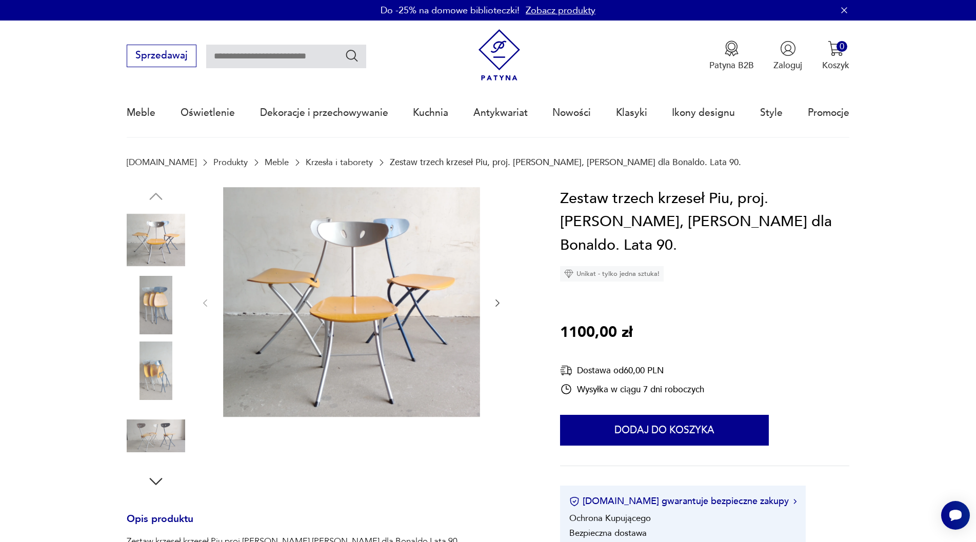
click at [498, 304] on icon "button" at bounding box center [497, 303] width 10 height 10
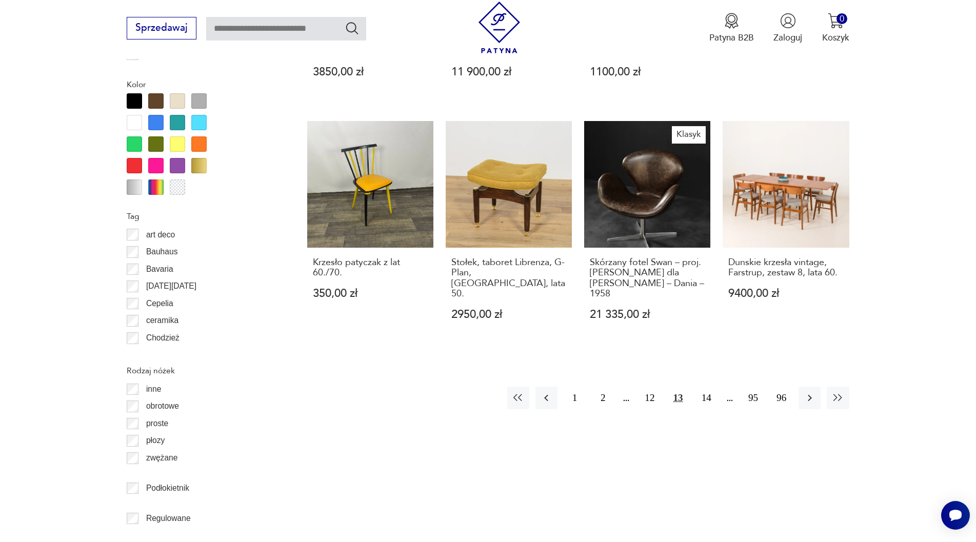
scroll to position [1172, 0]
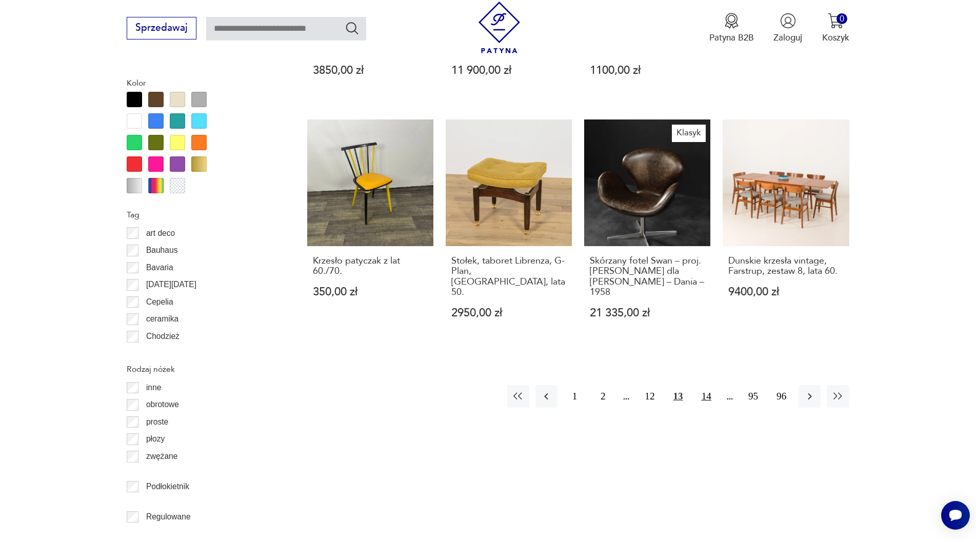
click at [706, 385] on button "14" at bounding box center [706, 396] width 22 height 22
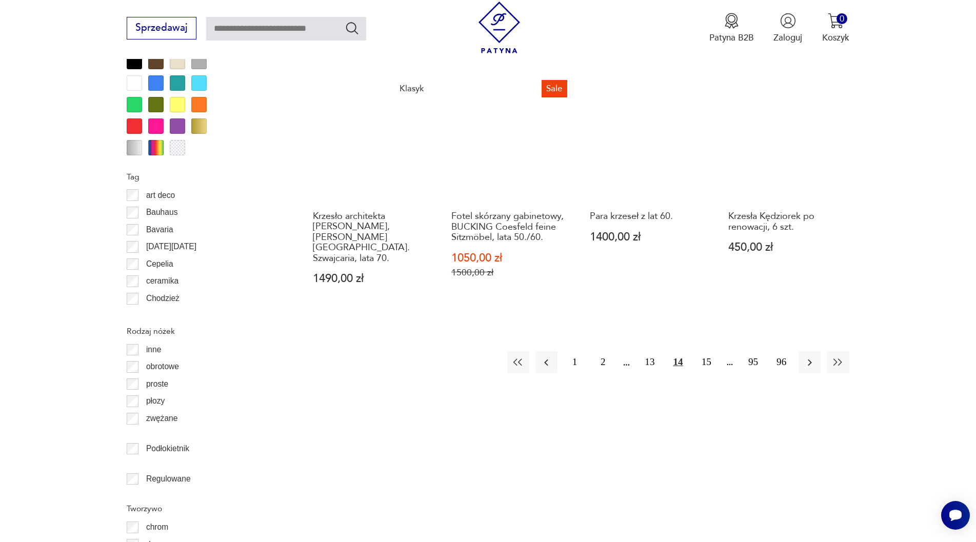
scroll to position [1214, 0]
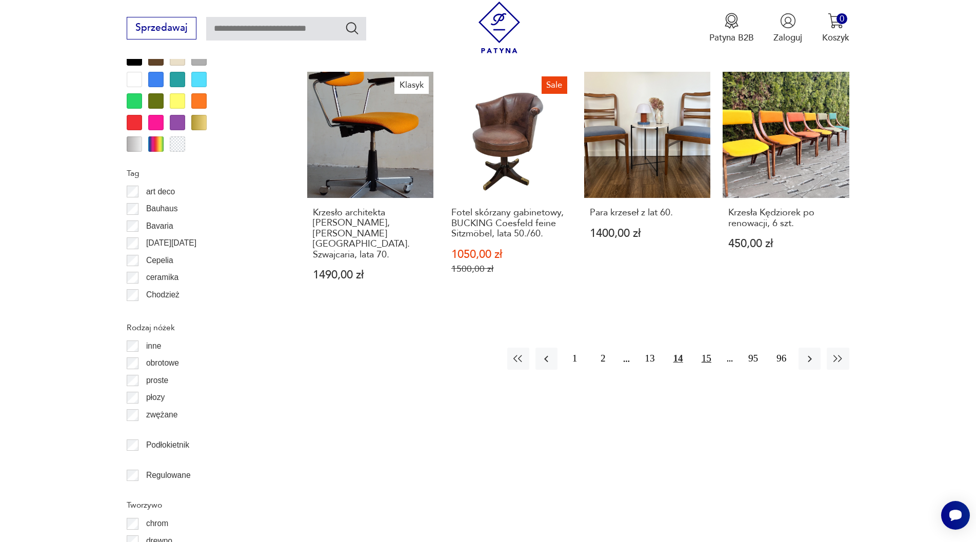
click at [705, 348] on button "15" at bounding box center [706, 359] width 22 height 22
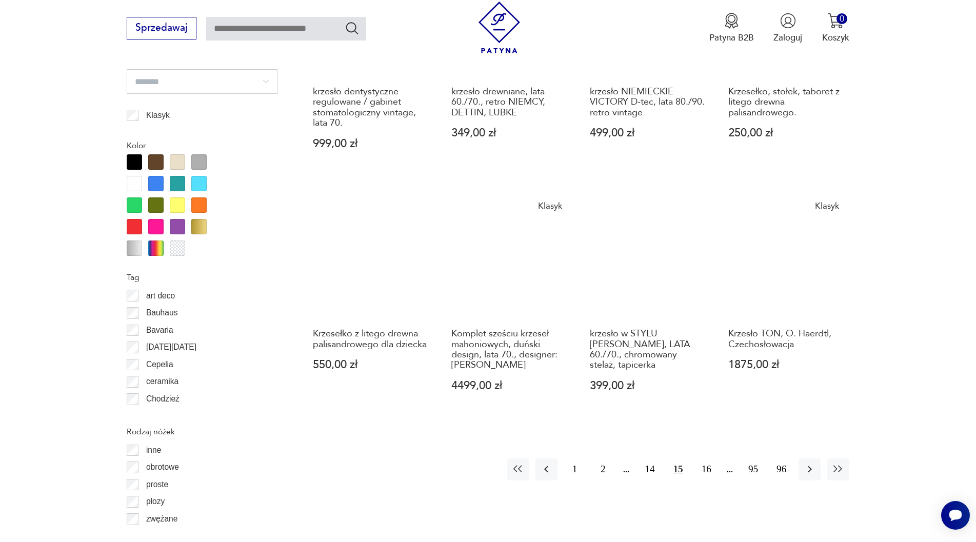
scroll to position [1111, 0]
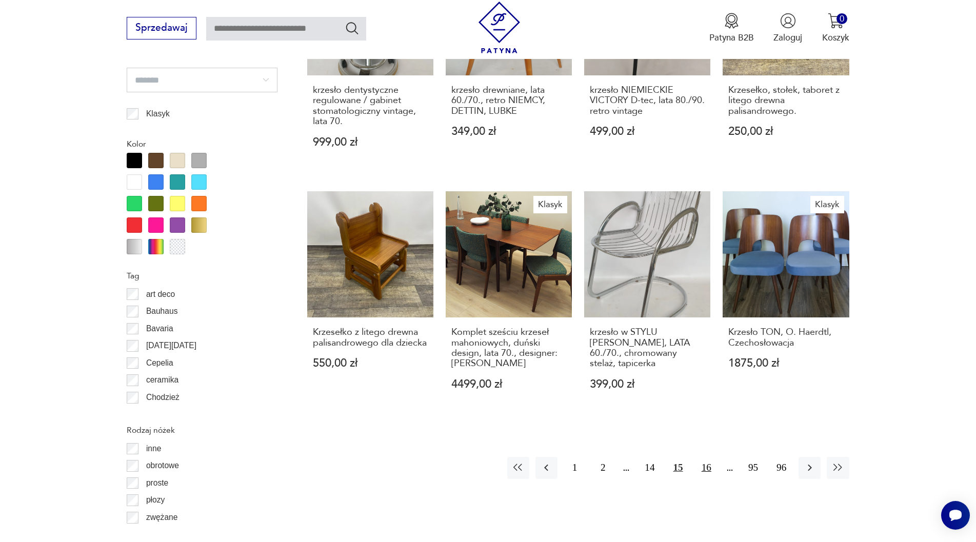
click at [711, 457] on button "16" at bounding box center [706, 468] width 22 height 22
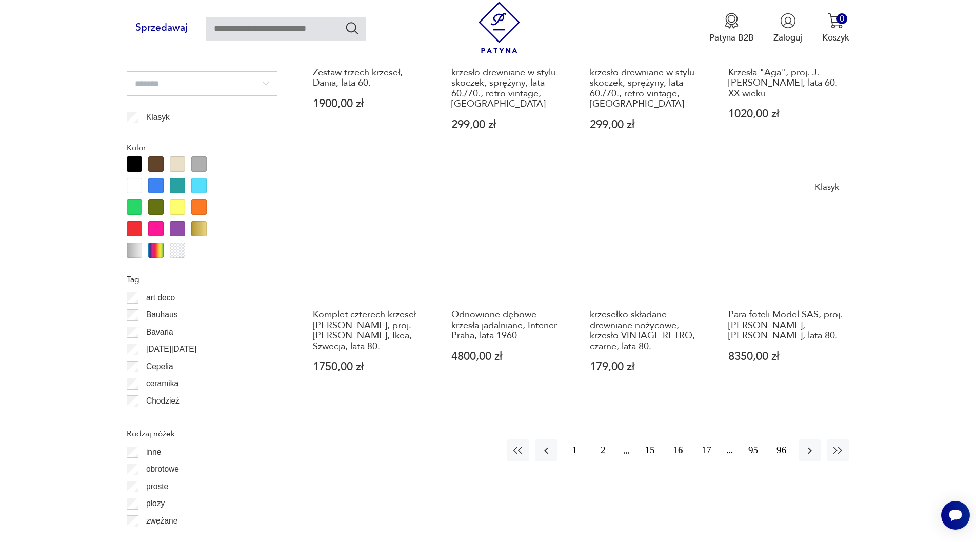
scroll to position [1162, 0]
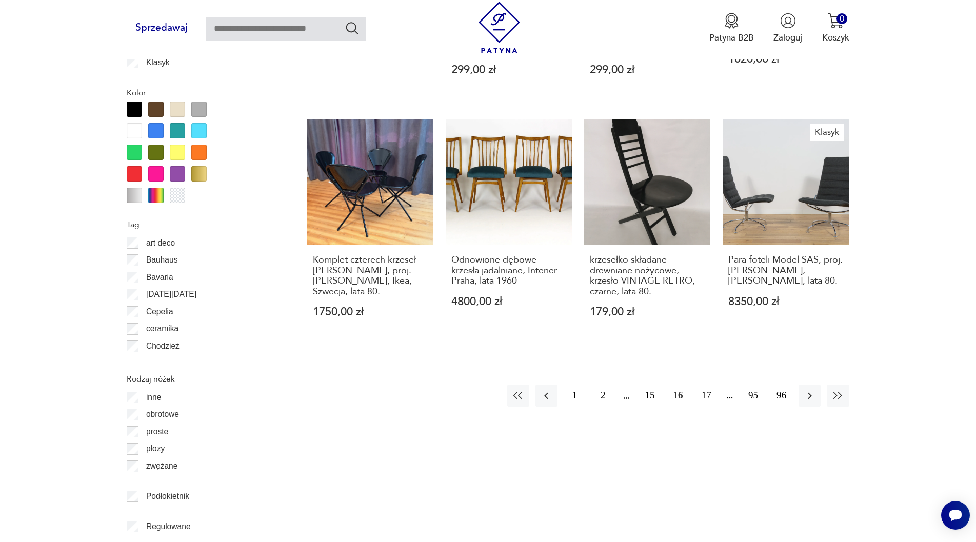
click at [703, 385] on button "17" at bounding box center [706, 396] width 22 height 22
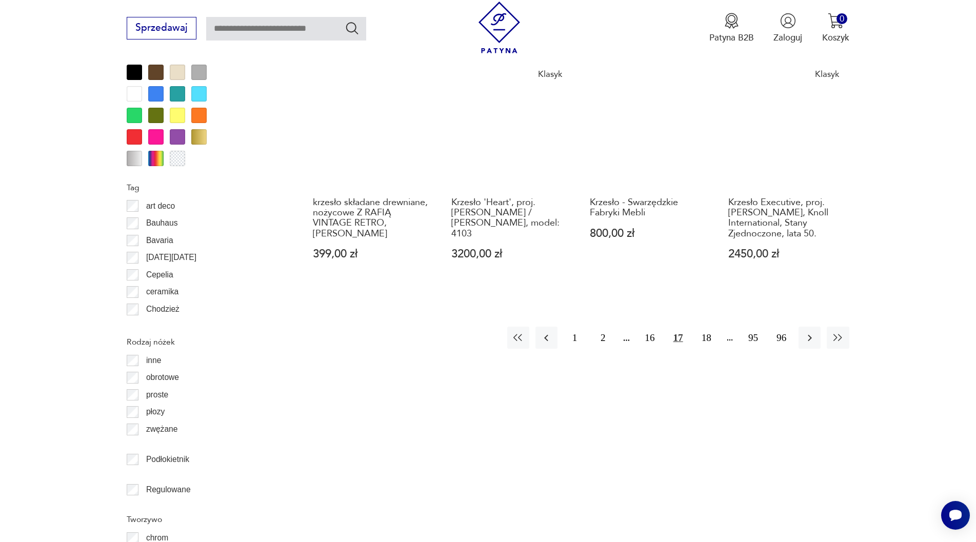
scroll to position [1214, 0]
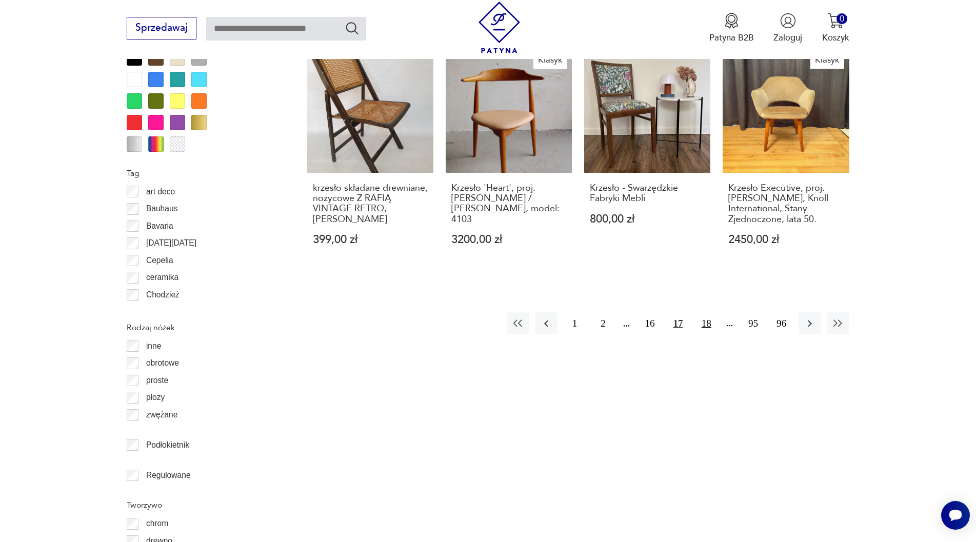
click at [708, 312] on button "18" at bounding box center [706, 323] width 22 height 22
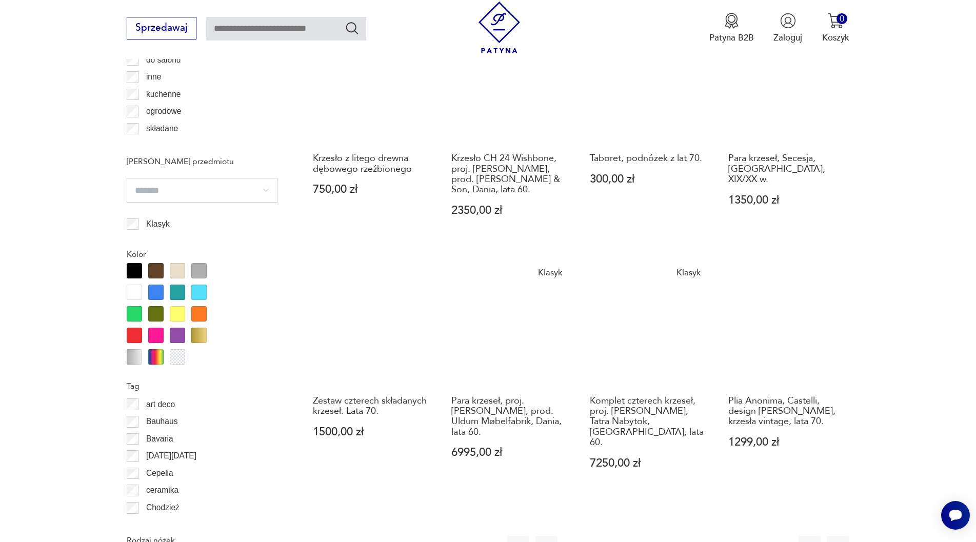
scroll to position [1060, 0]
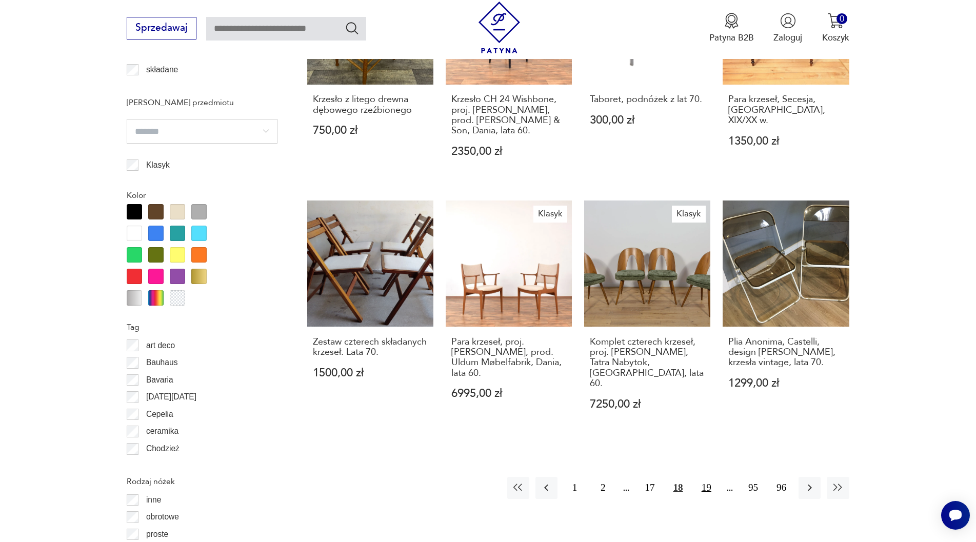
click at [707, 477] on button "19" at bounding box center [706, 488] width 22 height 22
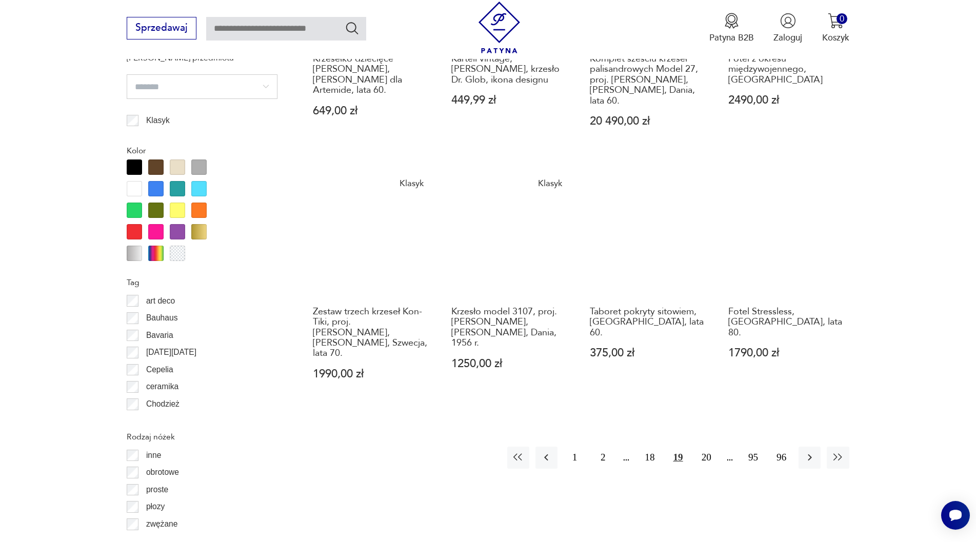
scroll to position [1111, 0]
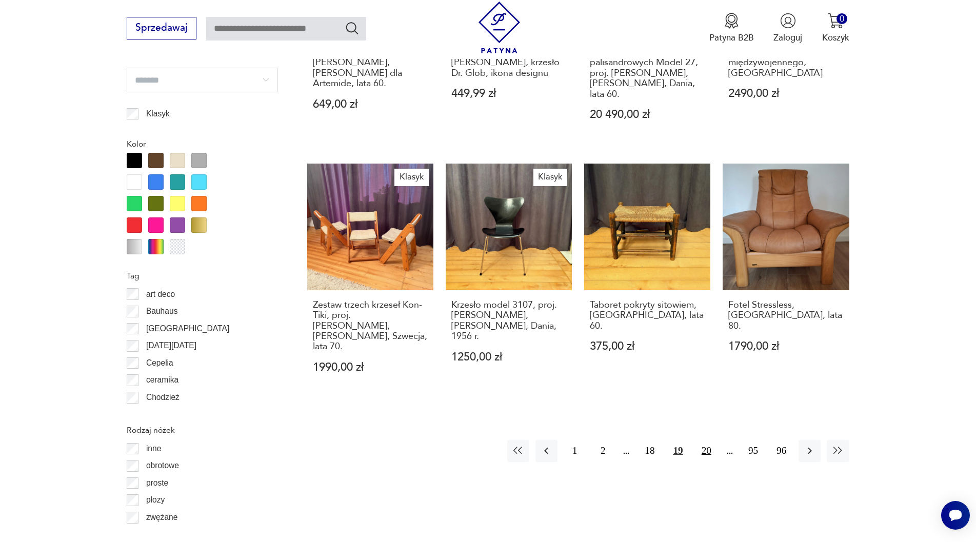
click at [704, 440] on button "20" at bounding box center [706, 451] width 22 height 22
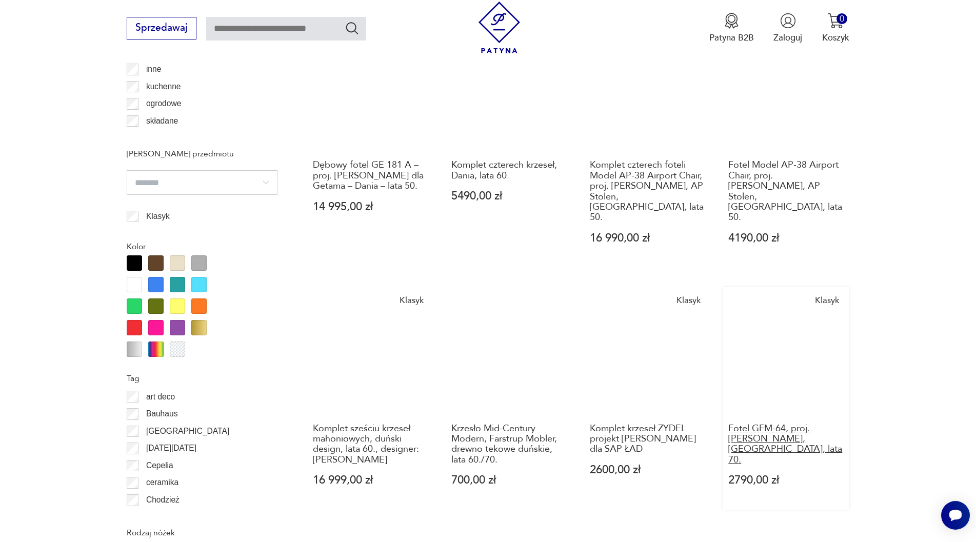
scroll to position [1111, 0]
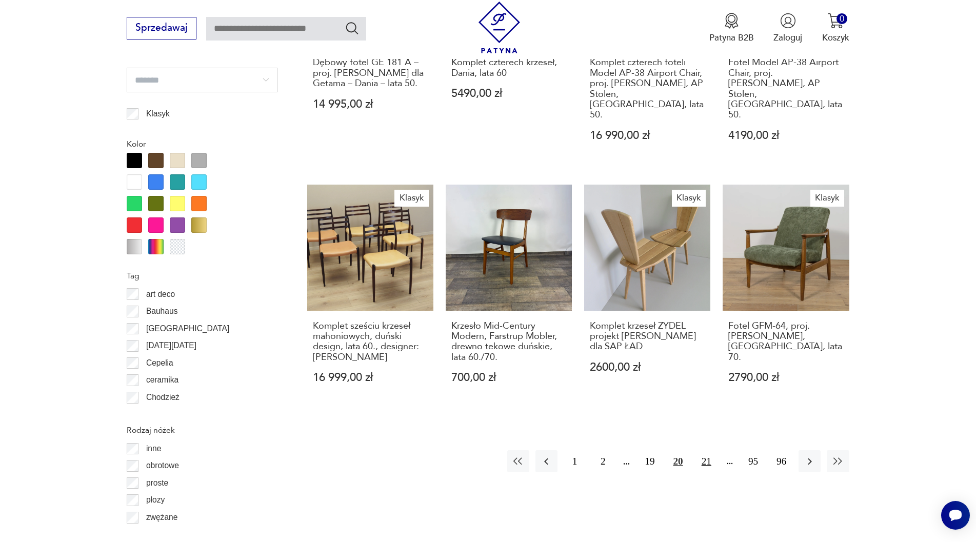
click at [702, 450] on button "21" at bounding box center [706, 461] width 22 height 22
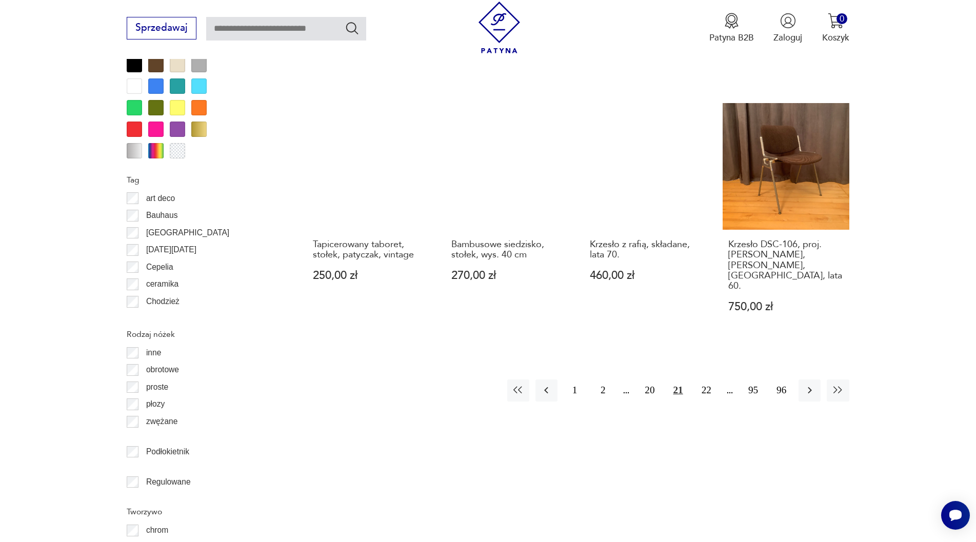
scroll to position [1265, 0]
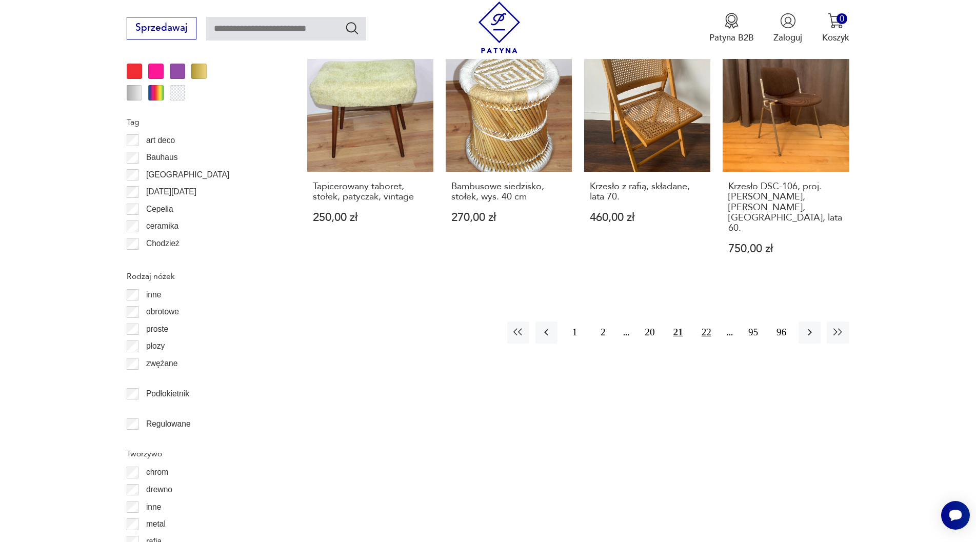
click at [705, 322] on button "22" at bounding box center [706, 333] width 22 height 22
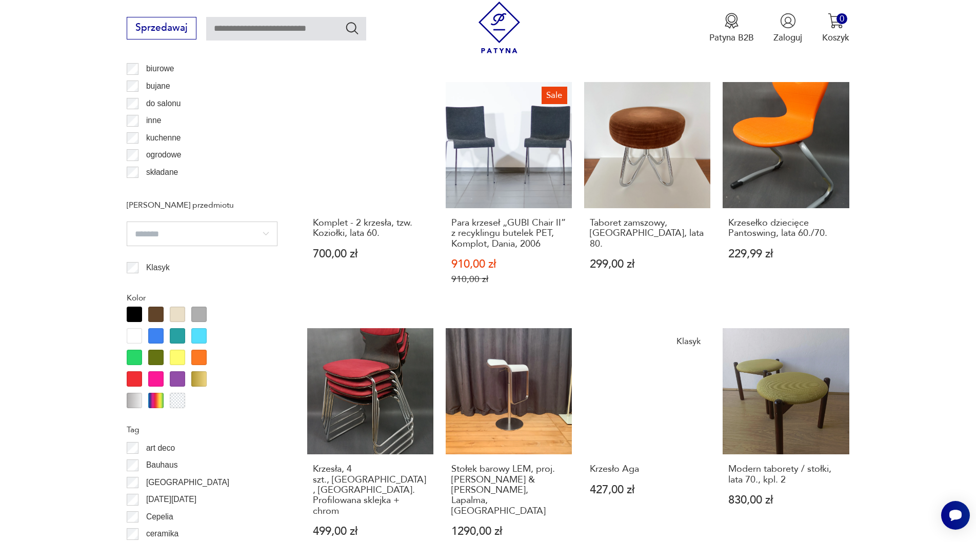
scroll to position [1060, 0]
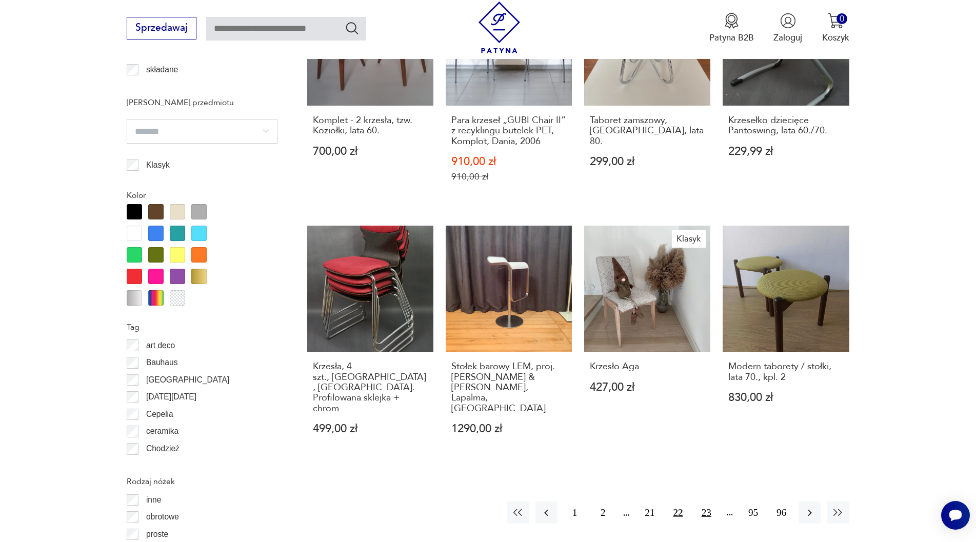
click at [700, 502] on button "23" at bounding box center [706, 513] width 22 height 22
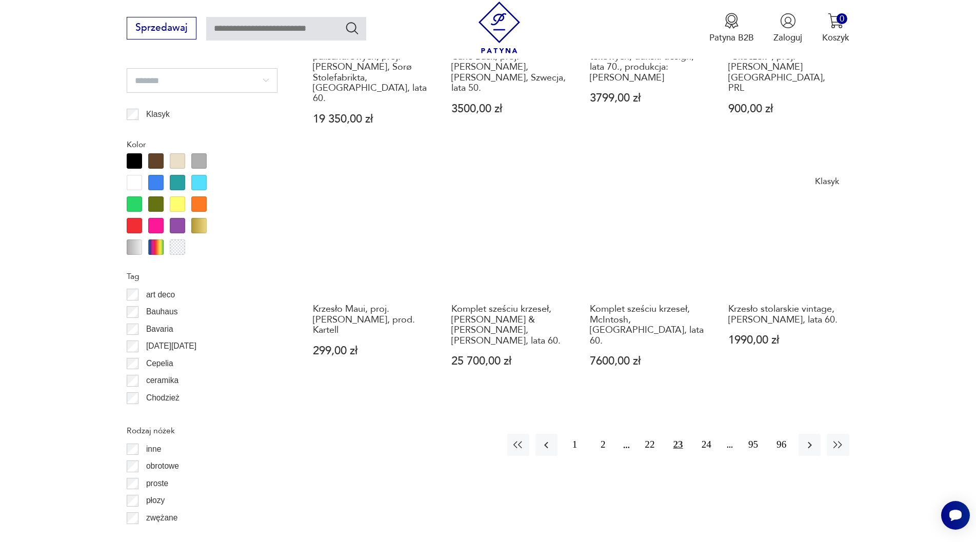
scroll to position [1111, 0]
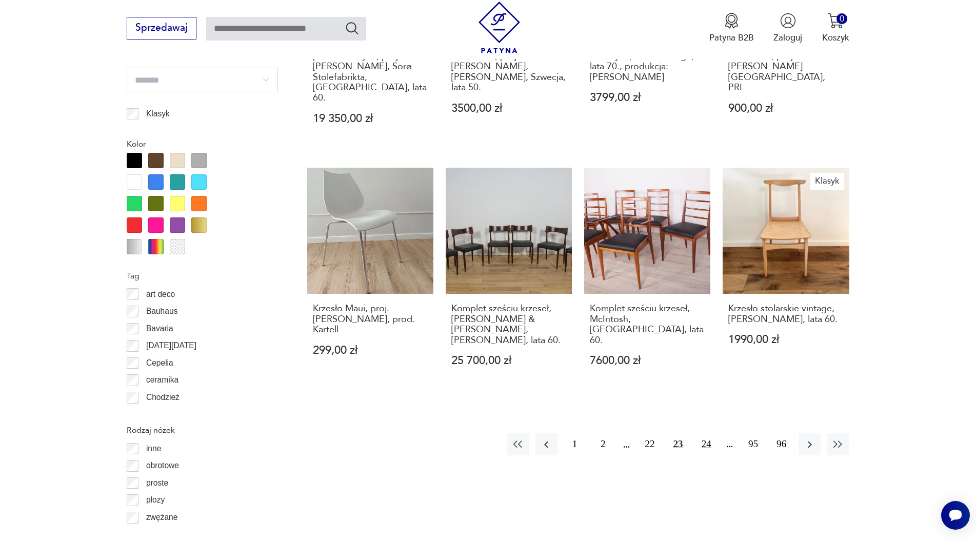
click at [707, 433] on button "24" at bounding box center [706, 444] width 22 height 22
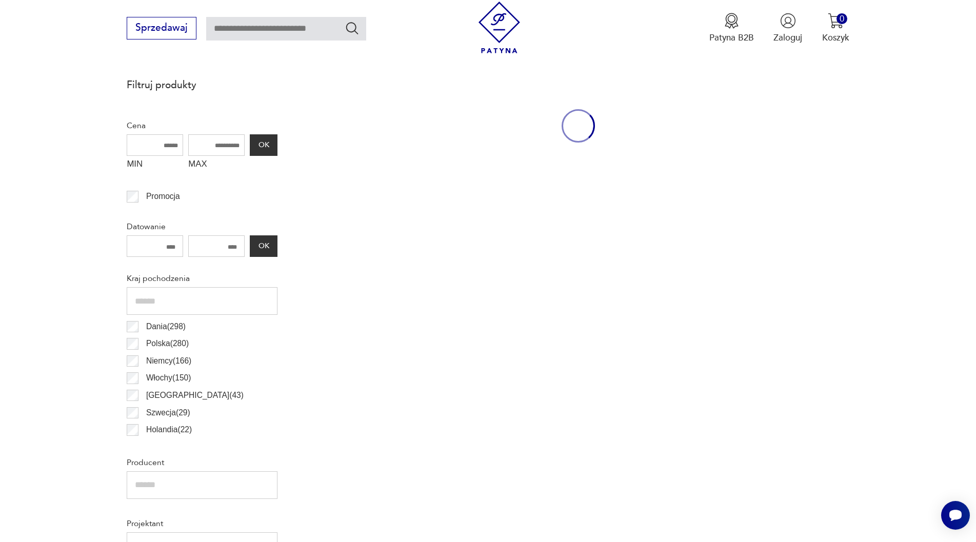
scroll to position [342, 0]
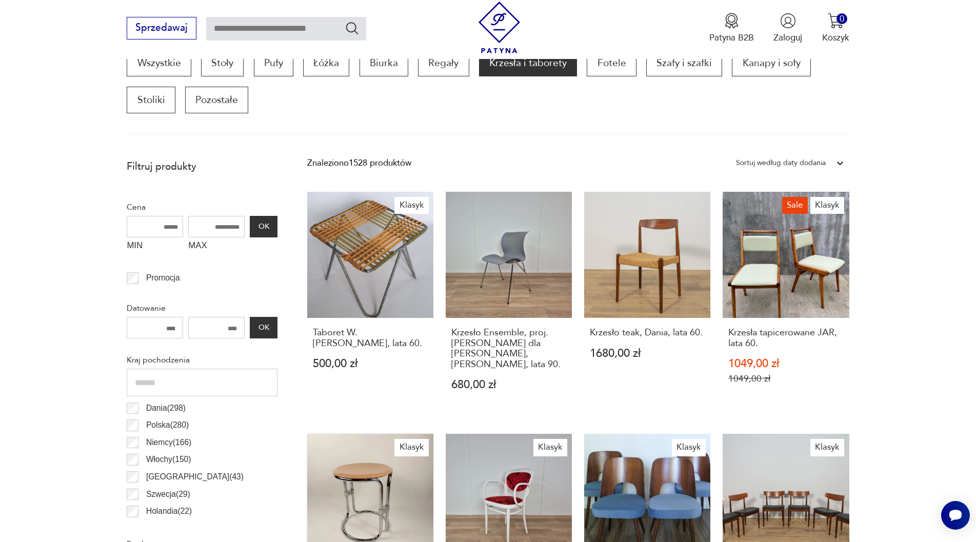
click at [354, 493] on link "Klasyk Taboret Keuco z lat 80. 600,00 zł" at bounding box center [370, 550] width 126 height 233
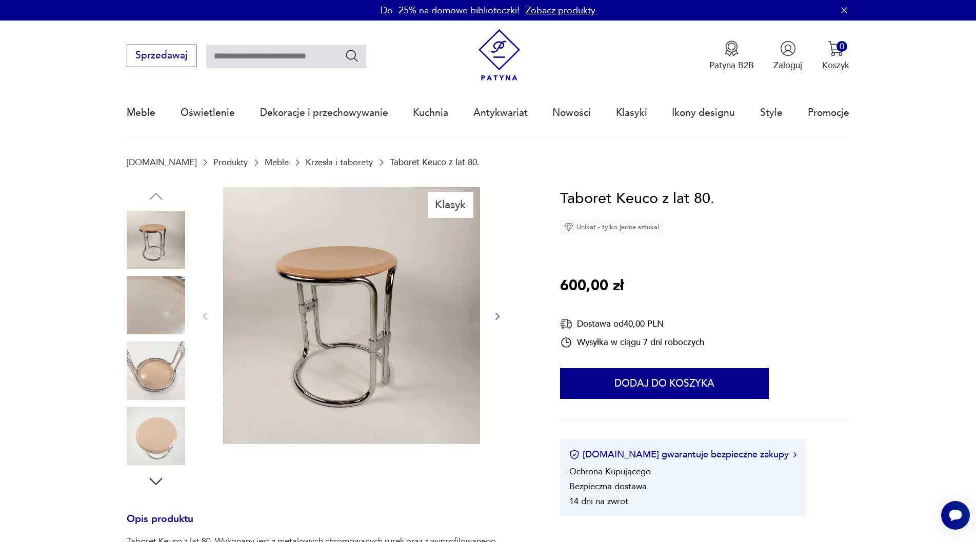
click at [157, 257] on img at bounding box center [156, 240] width 58 height 58
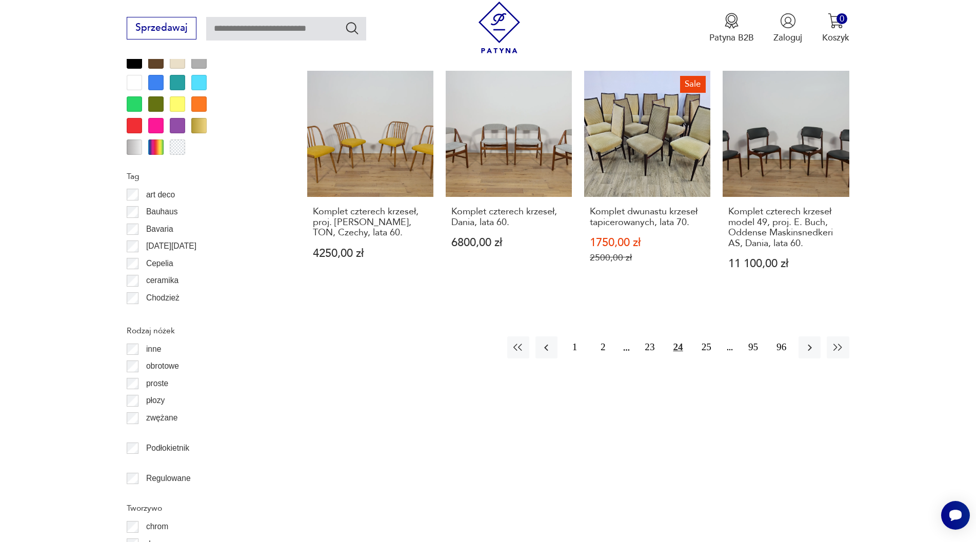
scroll to position [1212, 0]
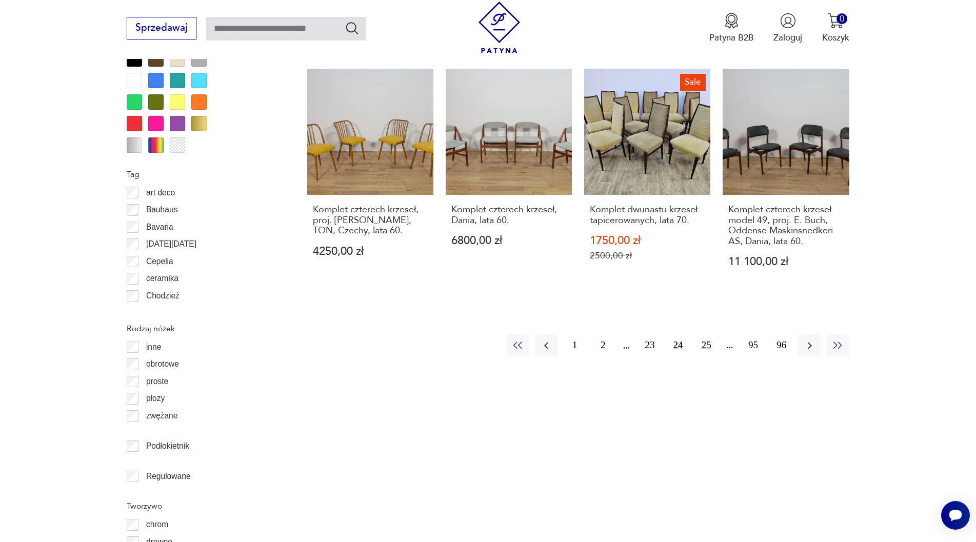
click at [702, 334] on button "25" at bounding box center [706, 345] width 22 height 22
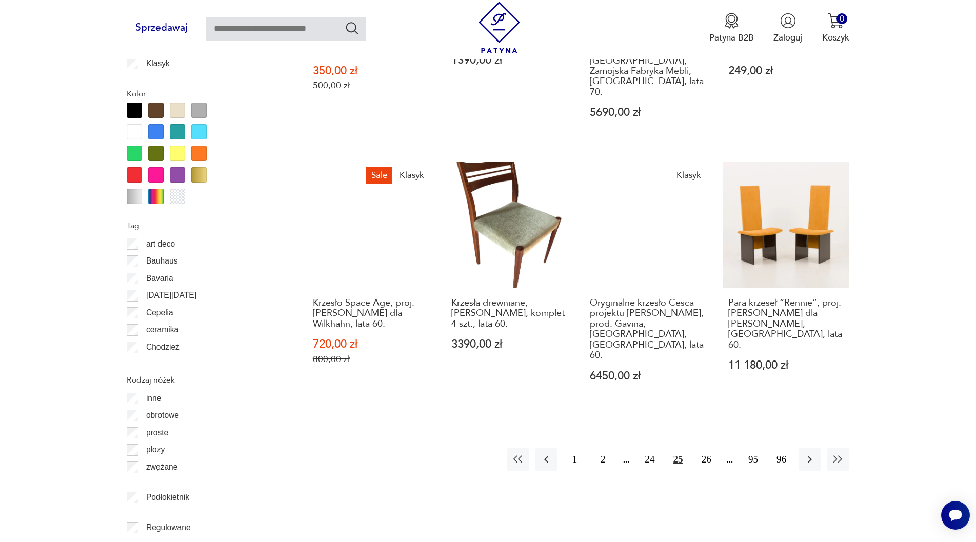
scroll to position [1162, 0]
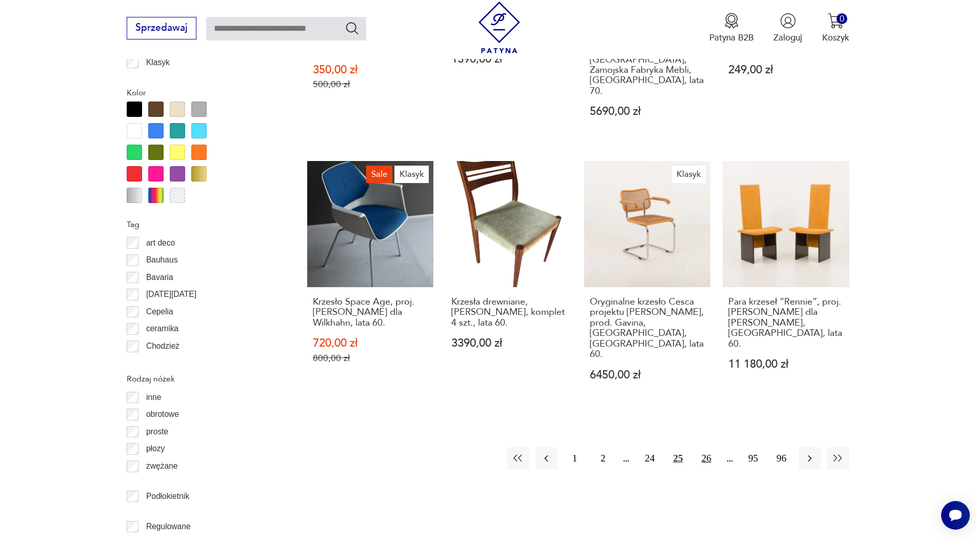
click at [705, 447] on button "26" at bounding box center [706, 458] width 22 height 22
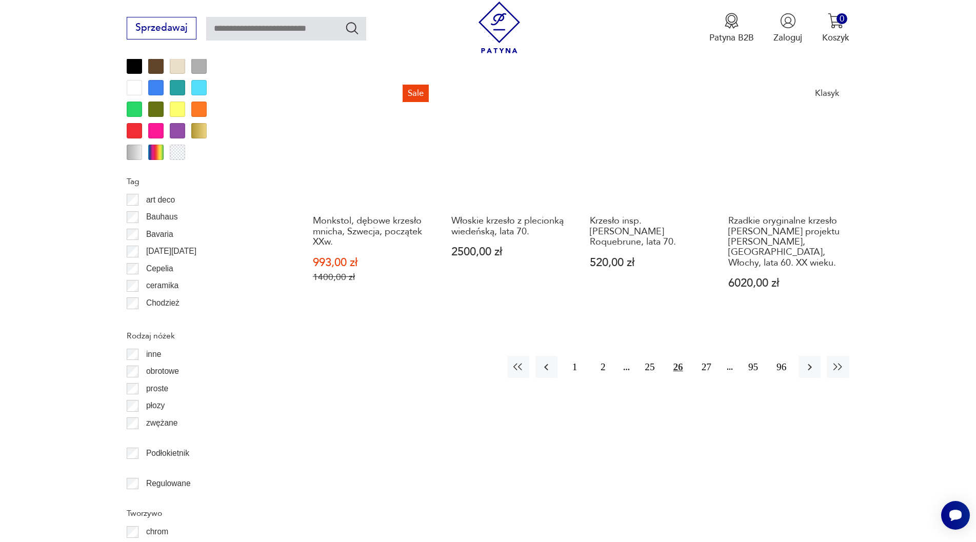
scroll to position [1214, 0]
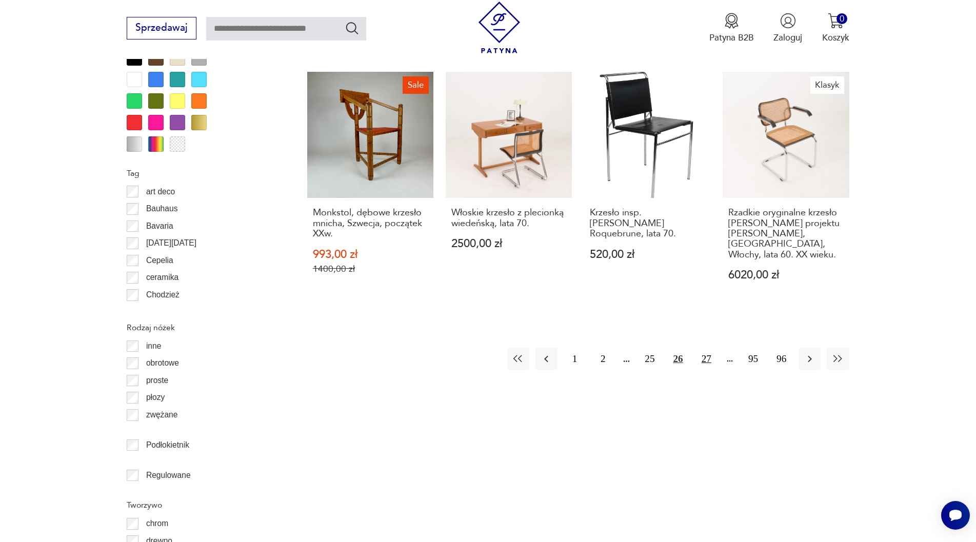
click at [702, 348] on button "27" at bounding box center [706, 359] width 22 height 22
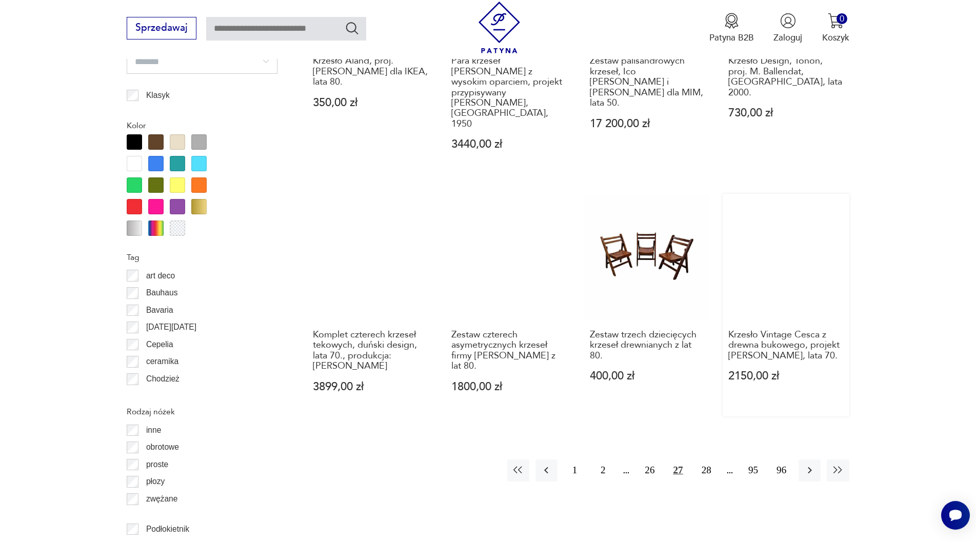
scroll to position [1111, 0]
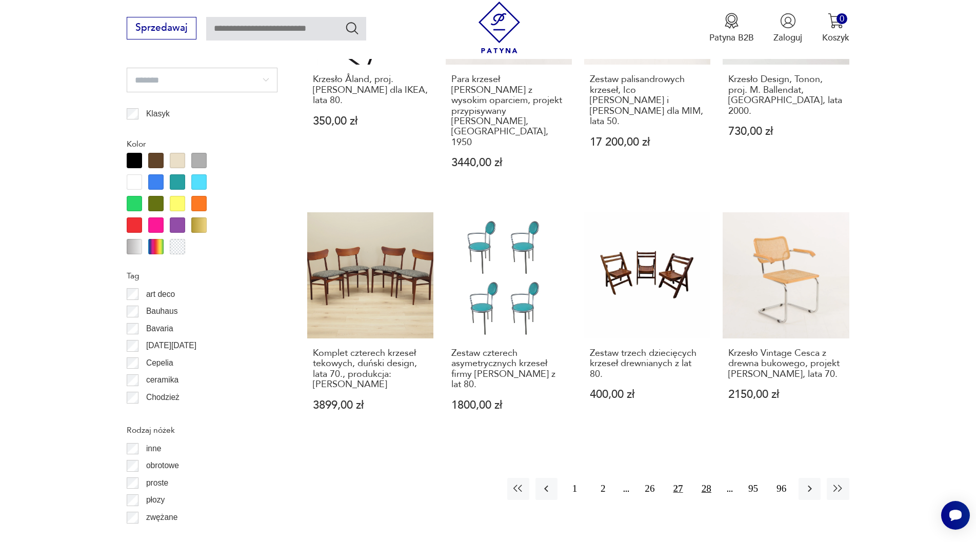
click at [704, 478] on button "28" at bounding box center [706, 489] width 22 height 22
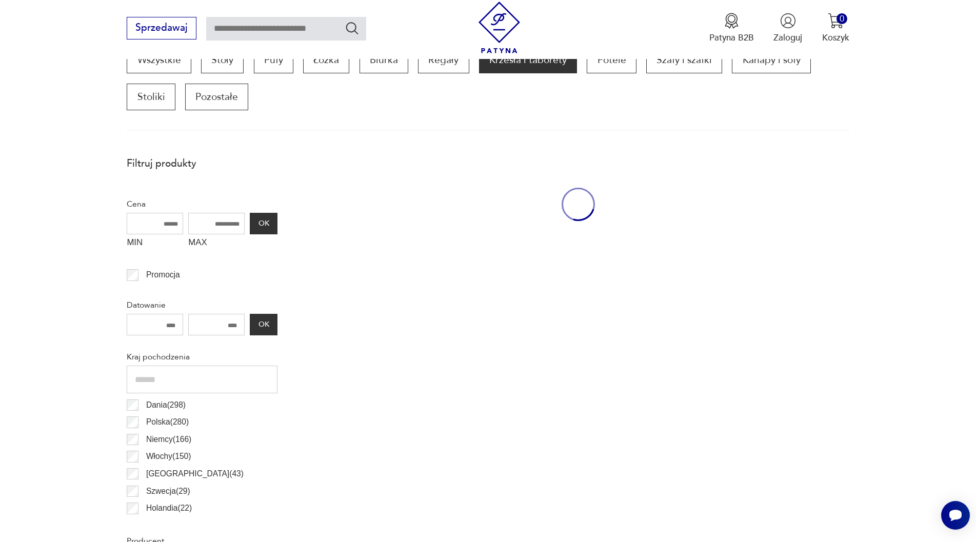
scroll to position [342, 0]
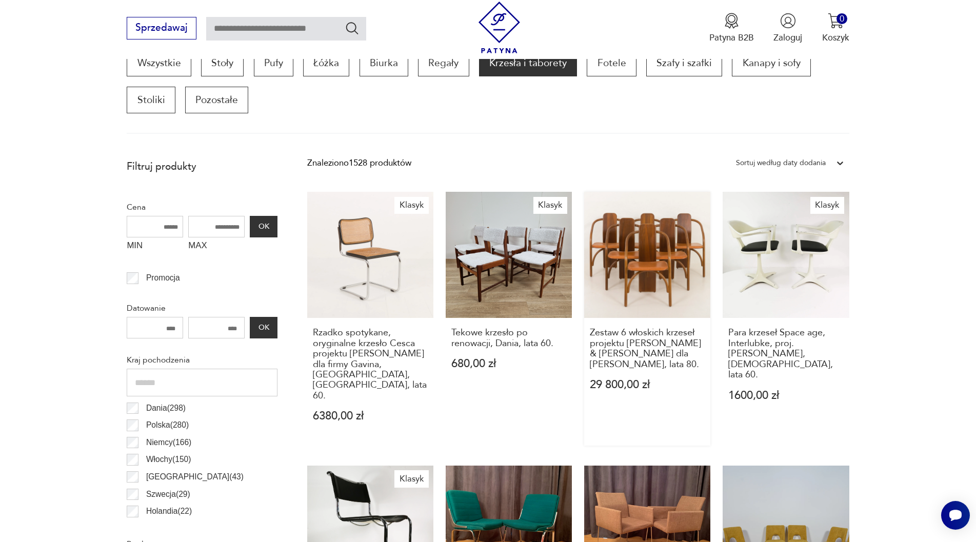
click at [650, 250] on link "Zestaw 6 włoskich krzeseł projektu [PERSON_NAME] & [PERSON_NAME] dla [PERSON_NA…" at bounding box center [647, 319] width 126 height 254
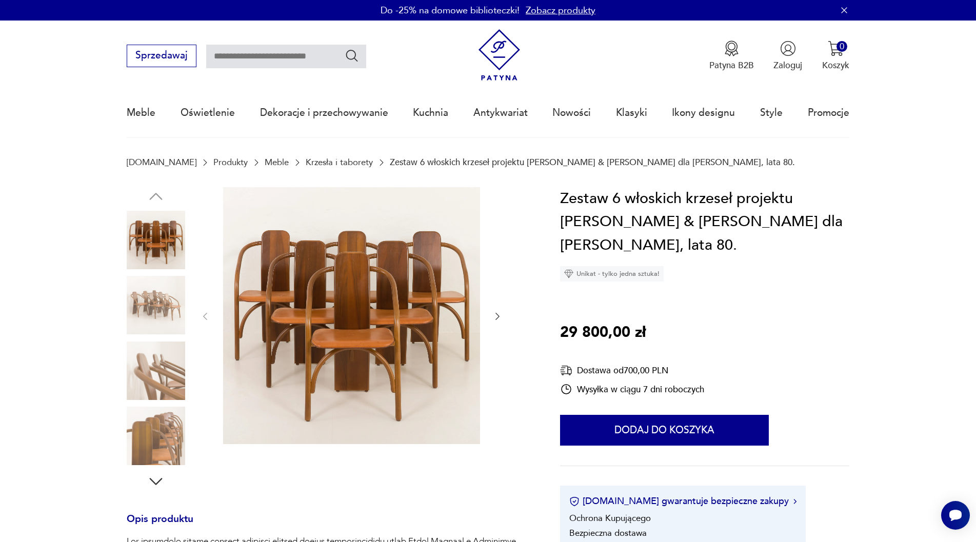
click at [345, 327] on img at bounding box center [351, 315] width 257 height 257
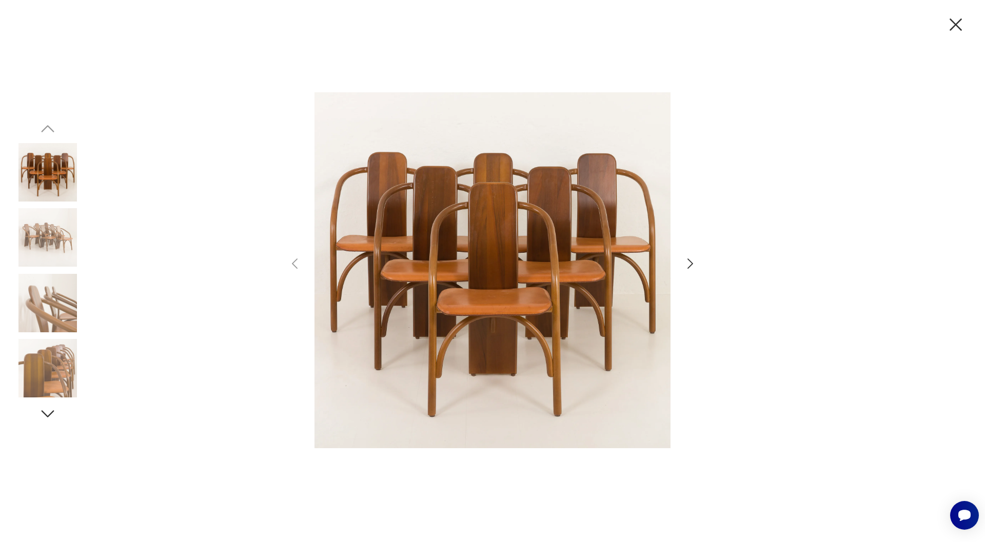
click at [691, 262] on icon "button" at bounding box center [690, 263] width 6 height 10
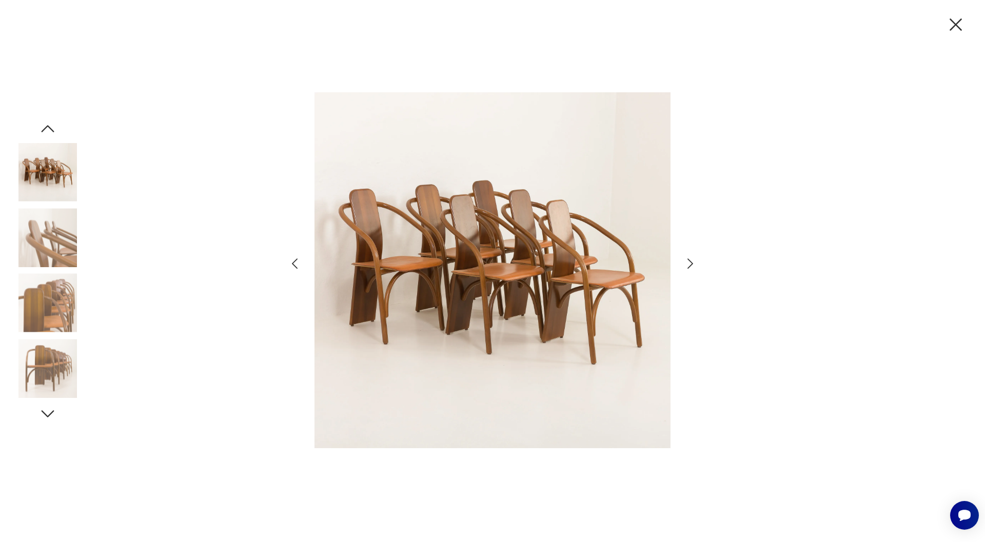
click at [691, 262] on icon "button" at bounding box center [690, 263] width 6 height 10
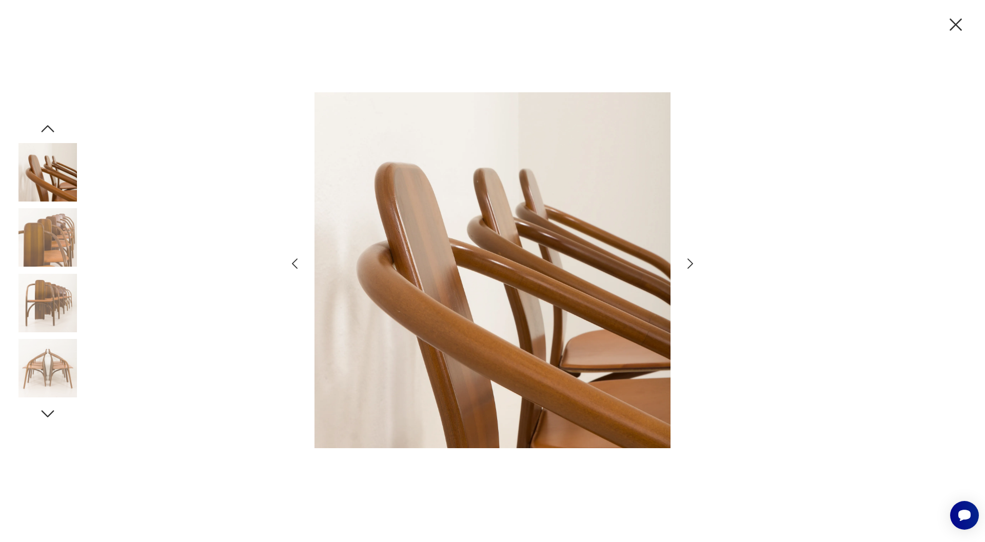
click at [691, 262] on icon "button" at bounding box center [690, 263] width 6 height 10
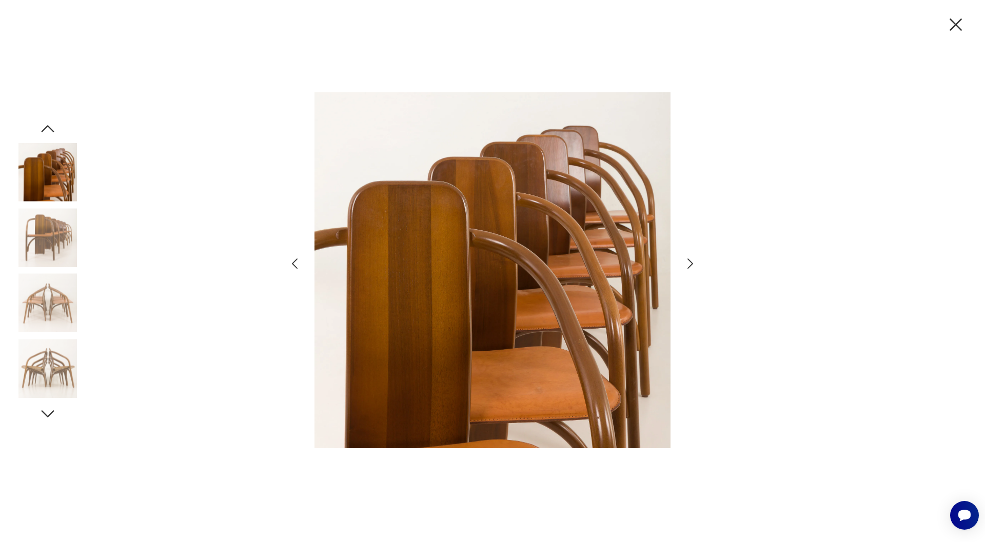
click at [40, 307] on img at bounding box center [47, 303] width 58 height 58
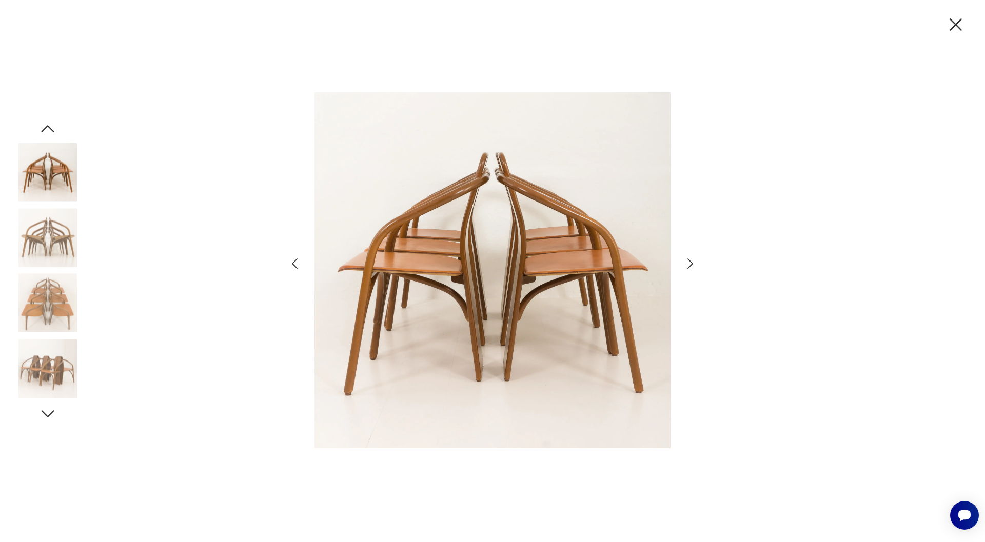
click at [50, 133] on icon "button" at bounding box center [47, 129] width 18 height 18
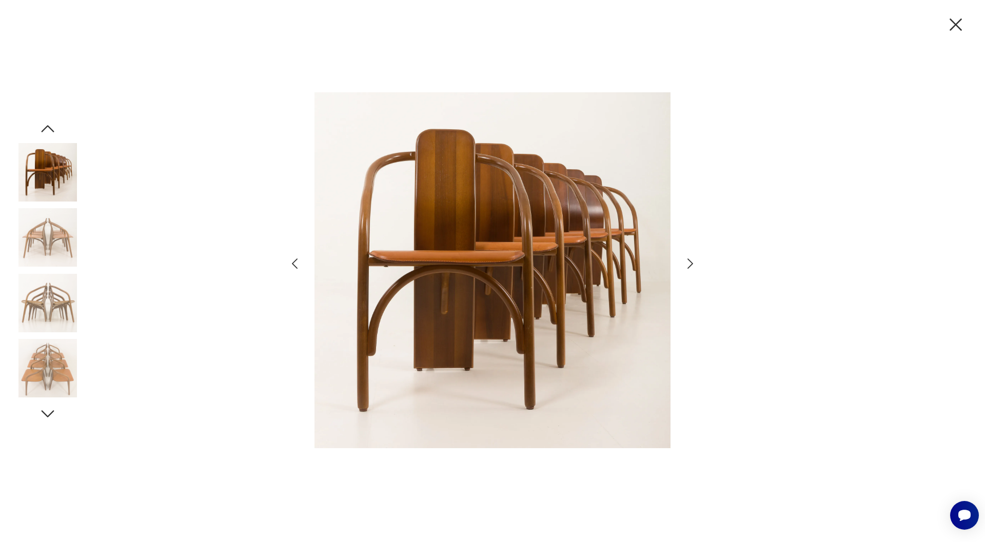
click at [50, 133] on icon "button" at bounding box center [47, 129] width 18 height 18
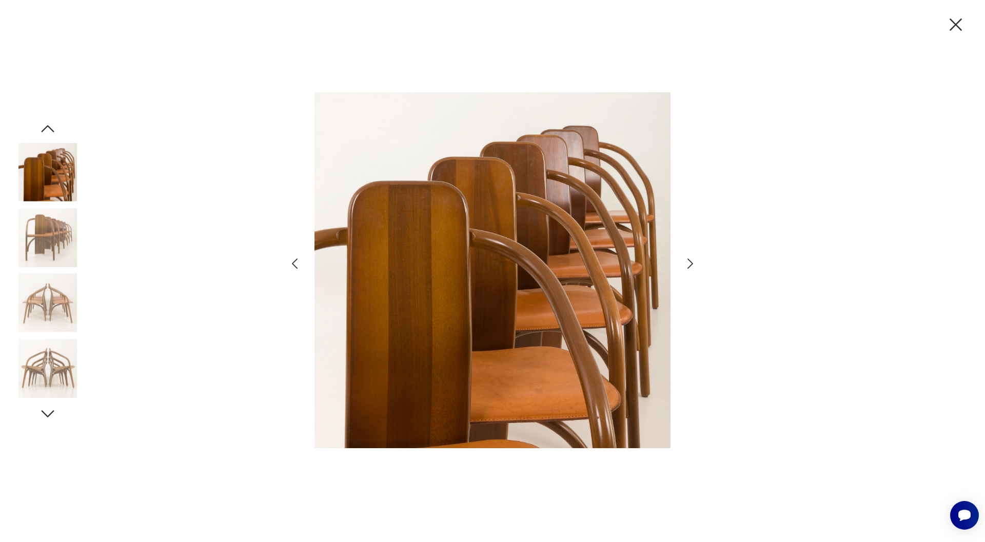
click at [50, 133] on icon "button" at bounding box center [47, 129] width 18 height 18
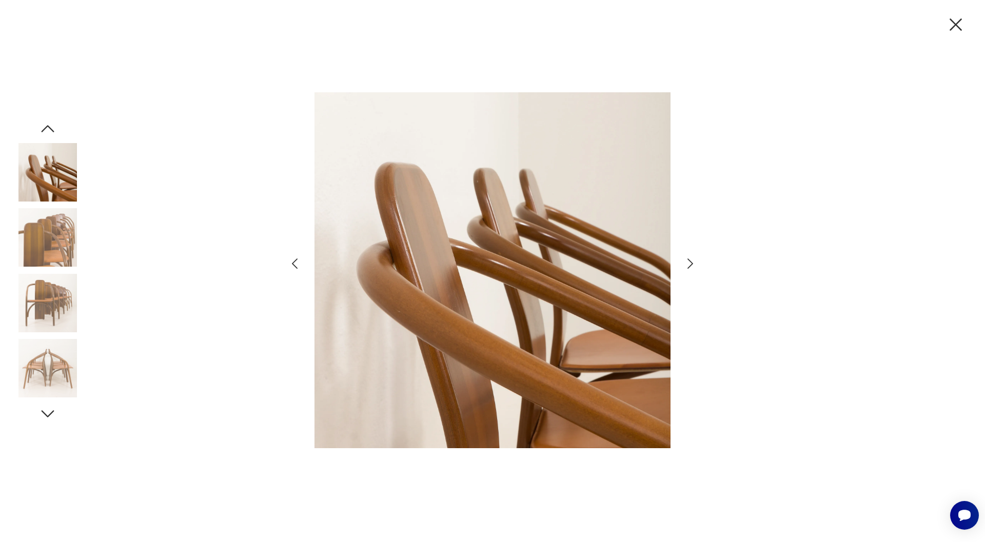
click at [50, 133] on icon "button" at bounding box center [47, 129] width 18 height 18
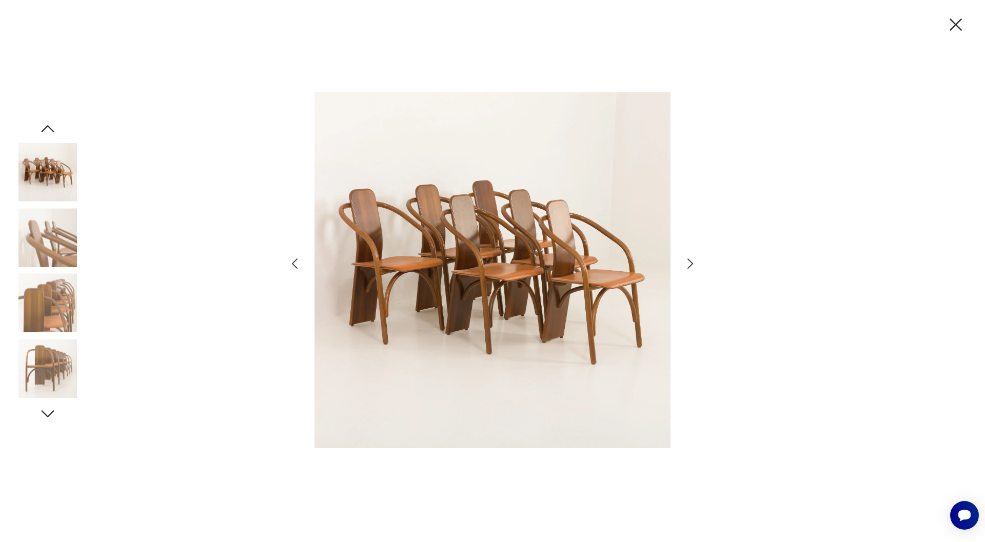
click at [49, 130] on icon "button" at bounding box center [47, 129] width 18 height 18
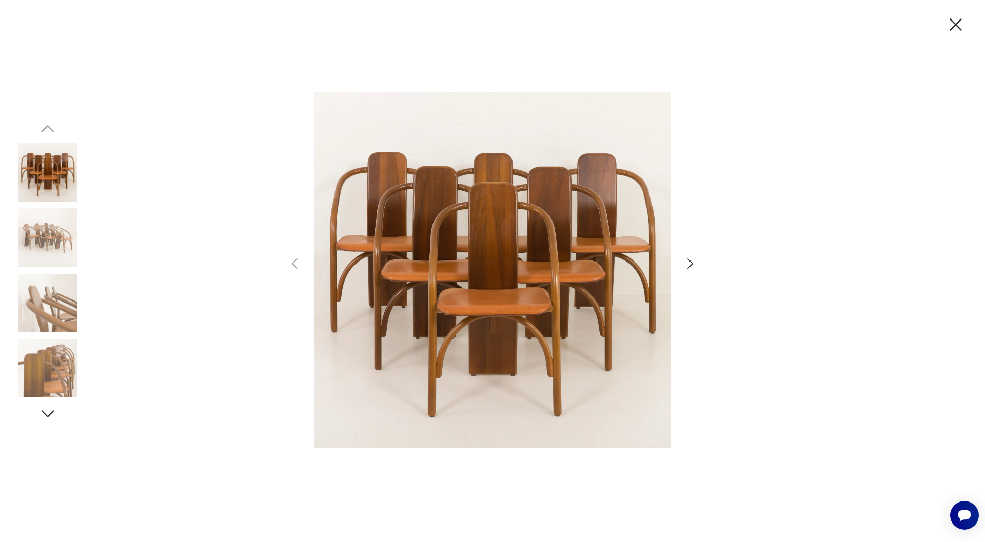
click at [957, 23] on icon "button" at bounding box center [956, 25] width 22 height 22
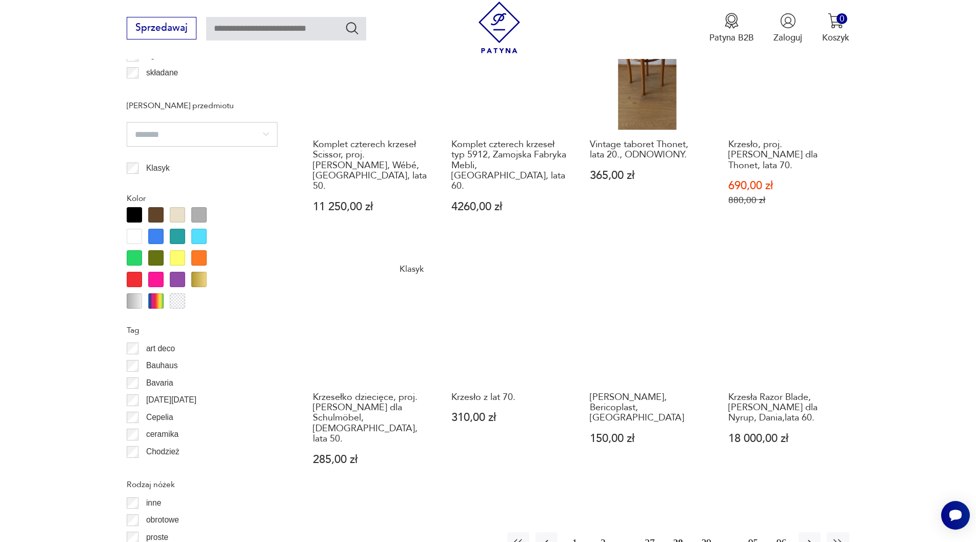
scroll to position [1060, 0]
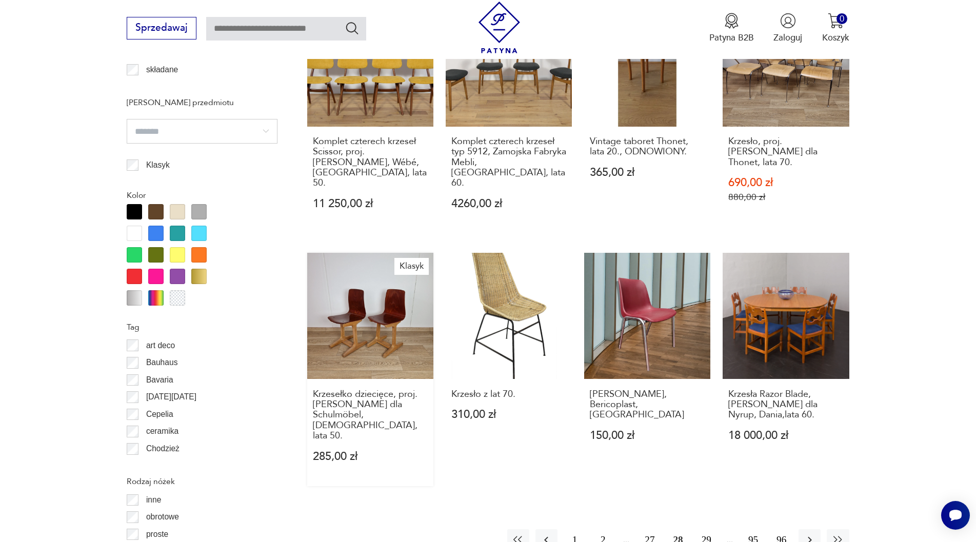
click at [354, 294] on link "Klasyk Krzesełko dziecięce, proj. [PERSON_NAME] dla Schulmöbel, [DEMOGRAPHIC_DA…" at bounding box center [370, 369] width 126 height 233
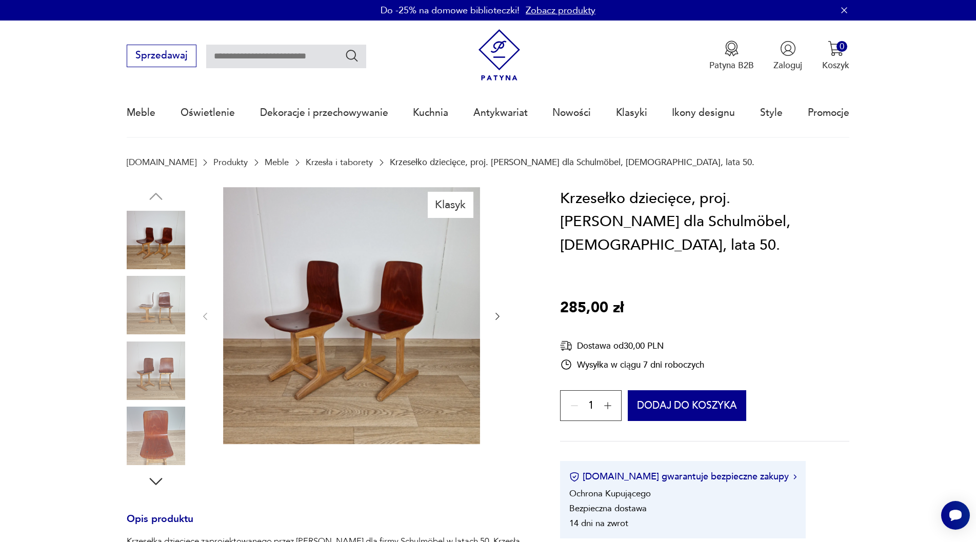
click at [159, 315] on img at bounding box center [156, 305] width 58 height 58
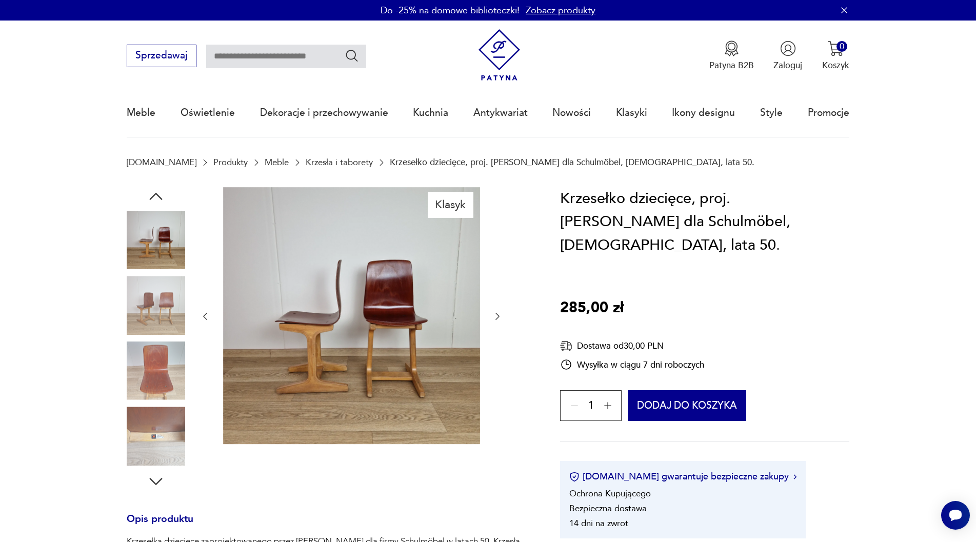
click at [420, 308] on img at bounding box center [351, 315] width 257 height 257
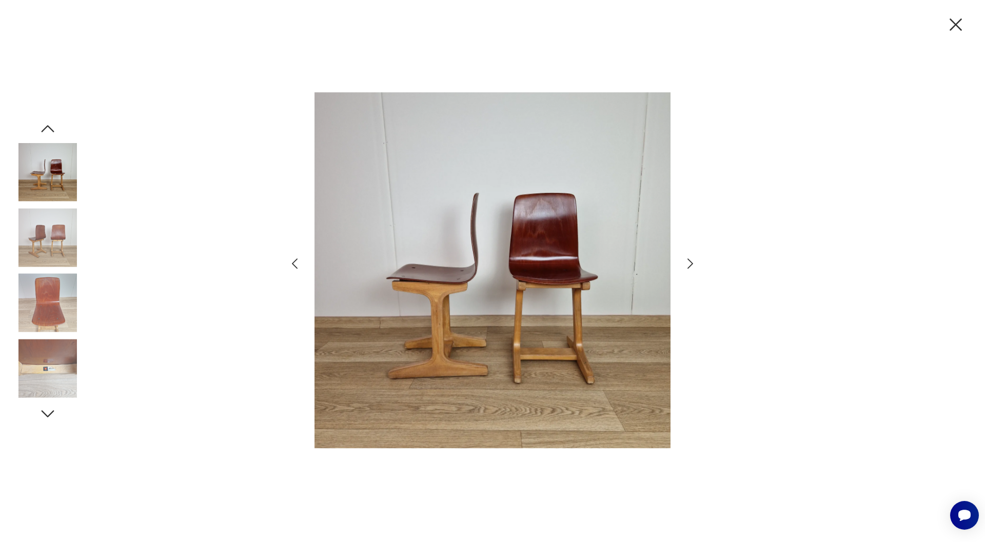
click at [689, 266] on icon "button" at bounding box center [690, 263] width 15 height 15
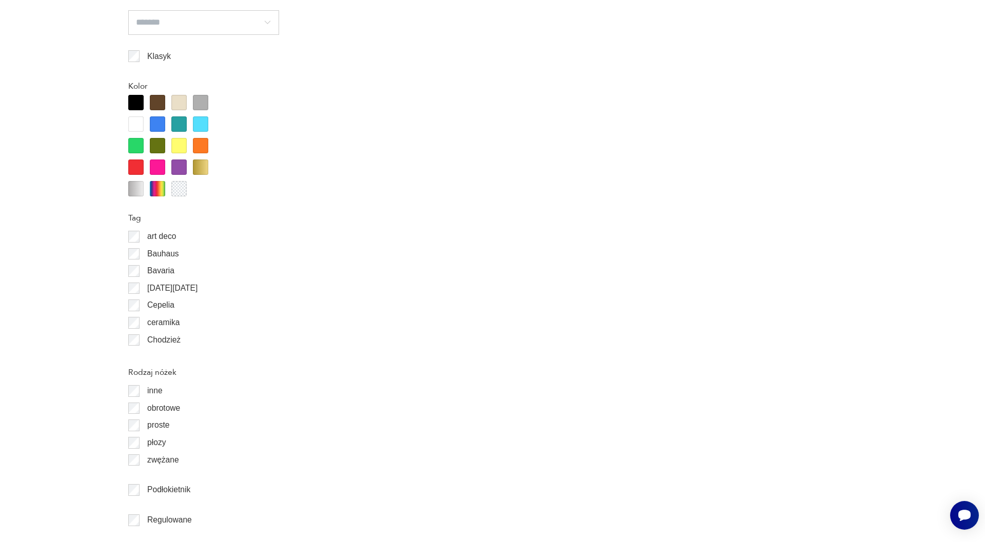
scroll to position [1168, 0]
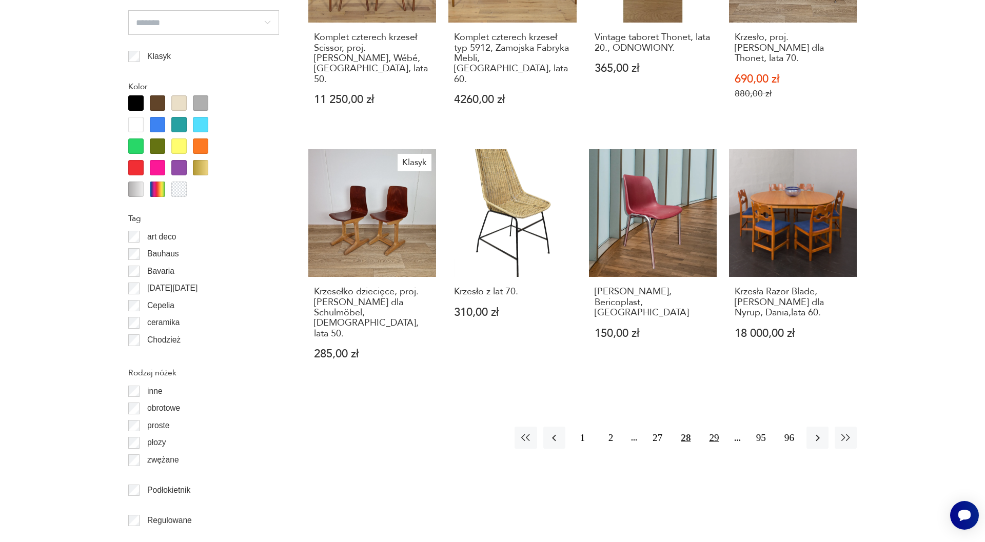
click at [715, 427] on button "29" at bounding box center [714, 438] width 22 height 22
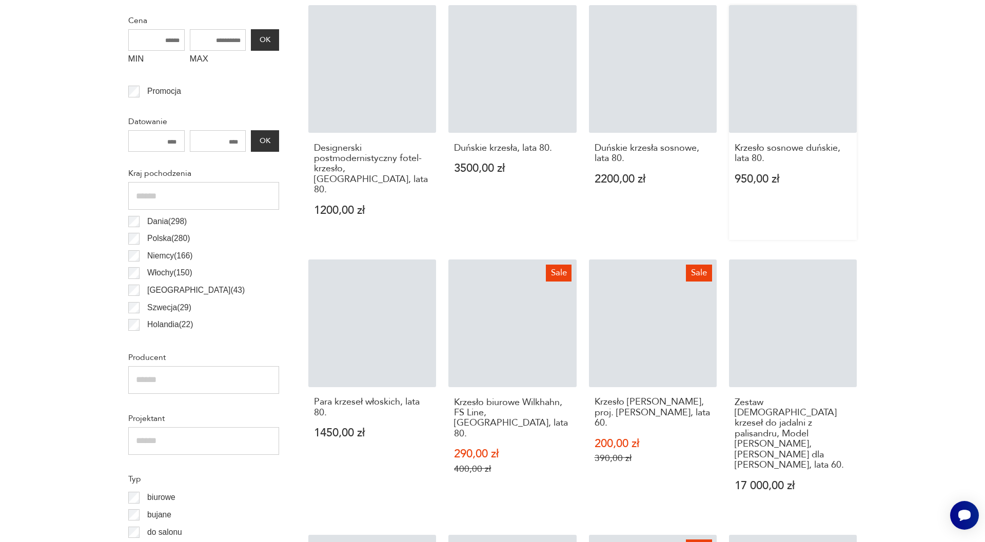
scroll to position [342, 0]
